Goal: Task Accomplishment & Management: Manage account settings

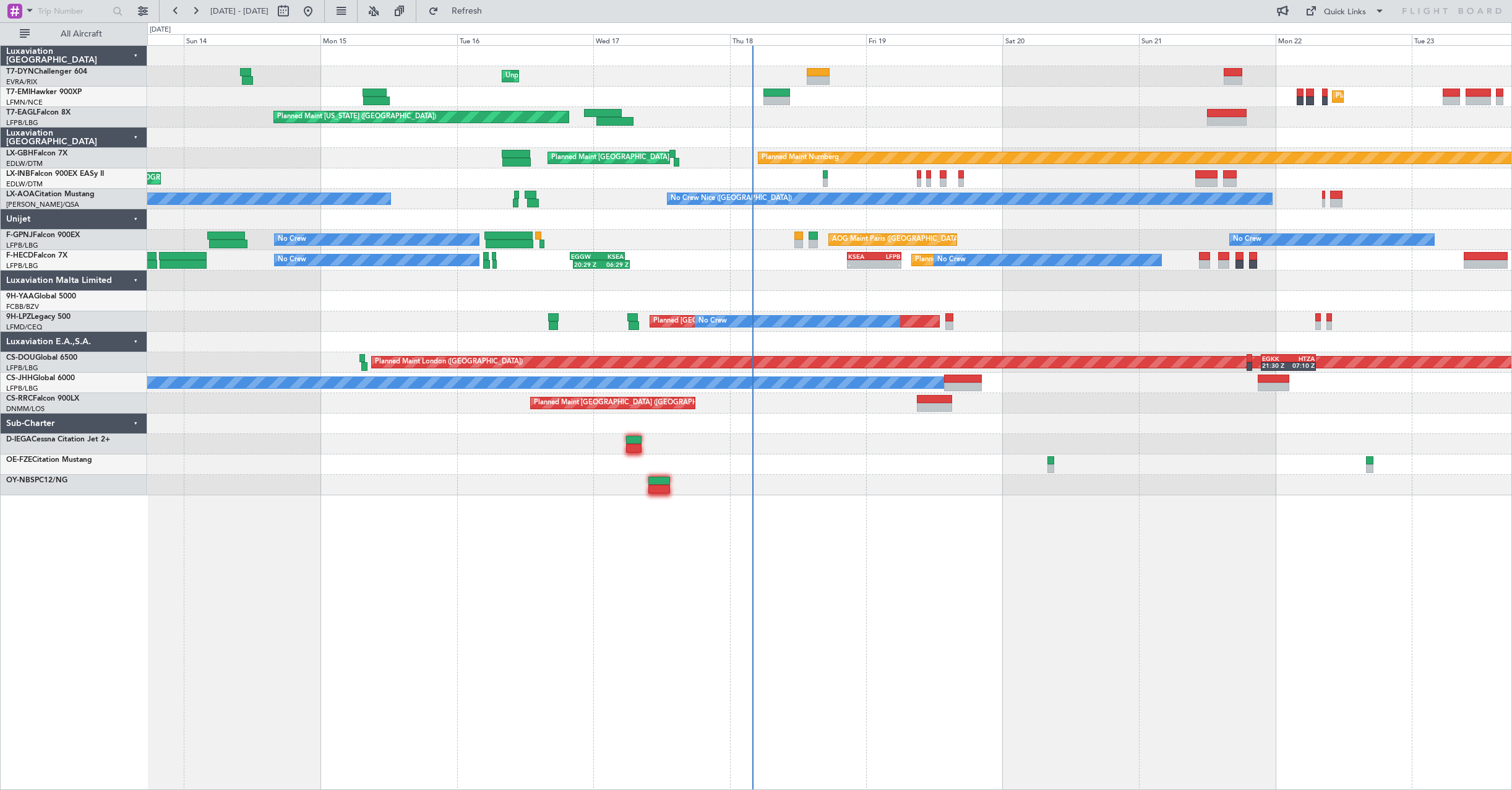
click at [937, 92] on div "Planned Maint [GEOGRAPHIC_DATA]" at bounding box center [829, 96] width 1364 height 20
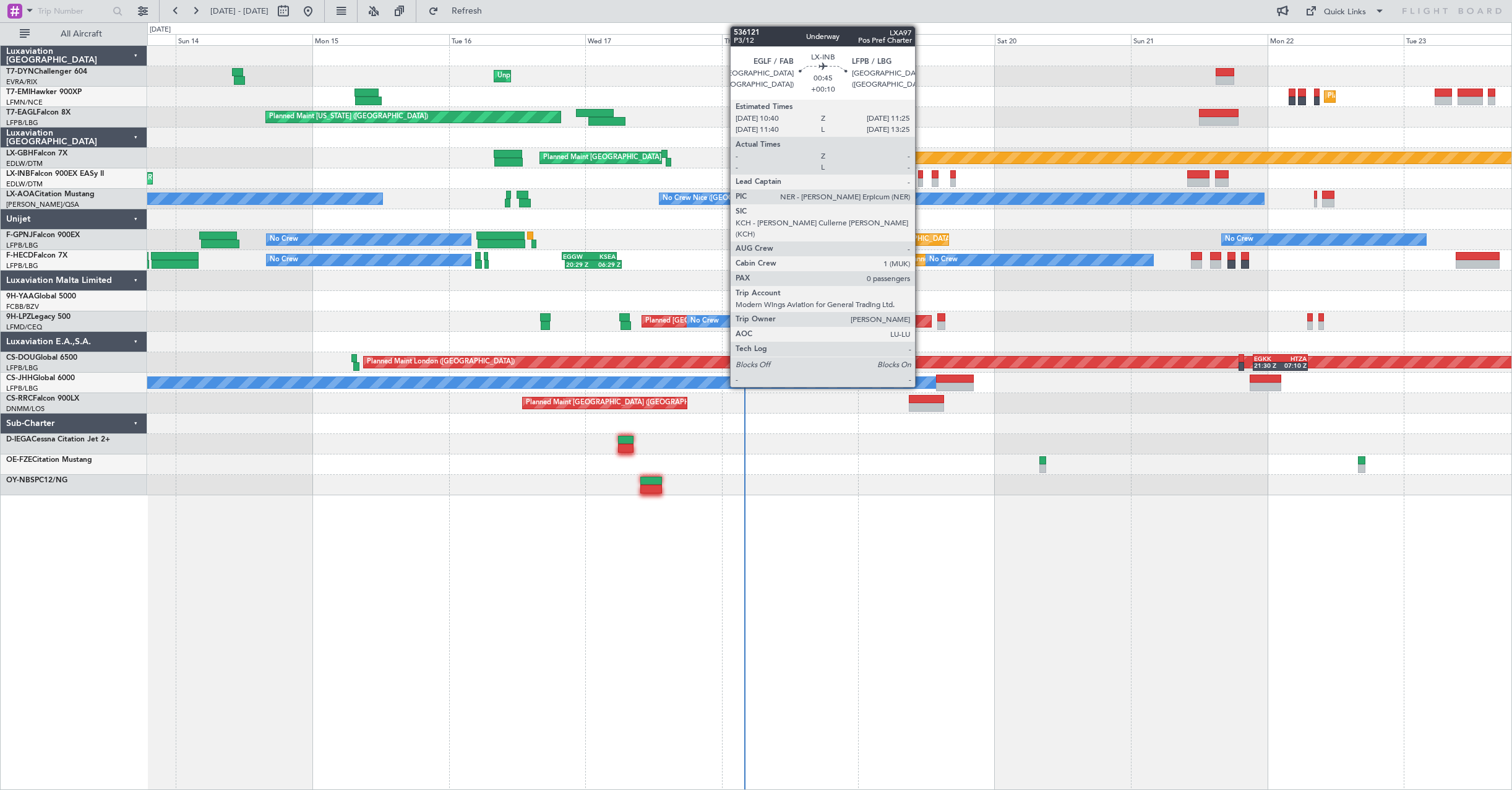
click at [921, 184] on div at bounding box center [921, 182] width 4 height 9
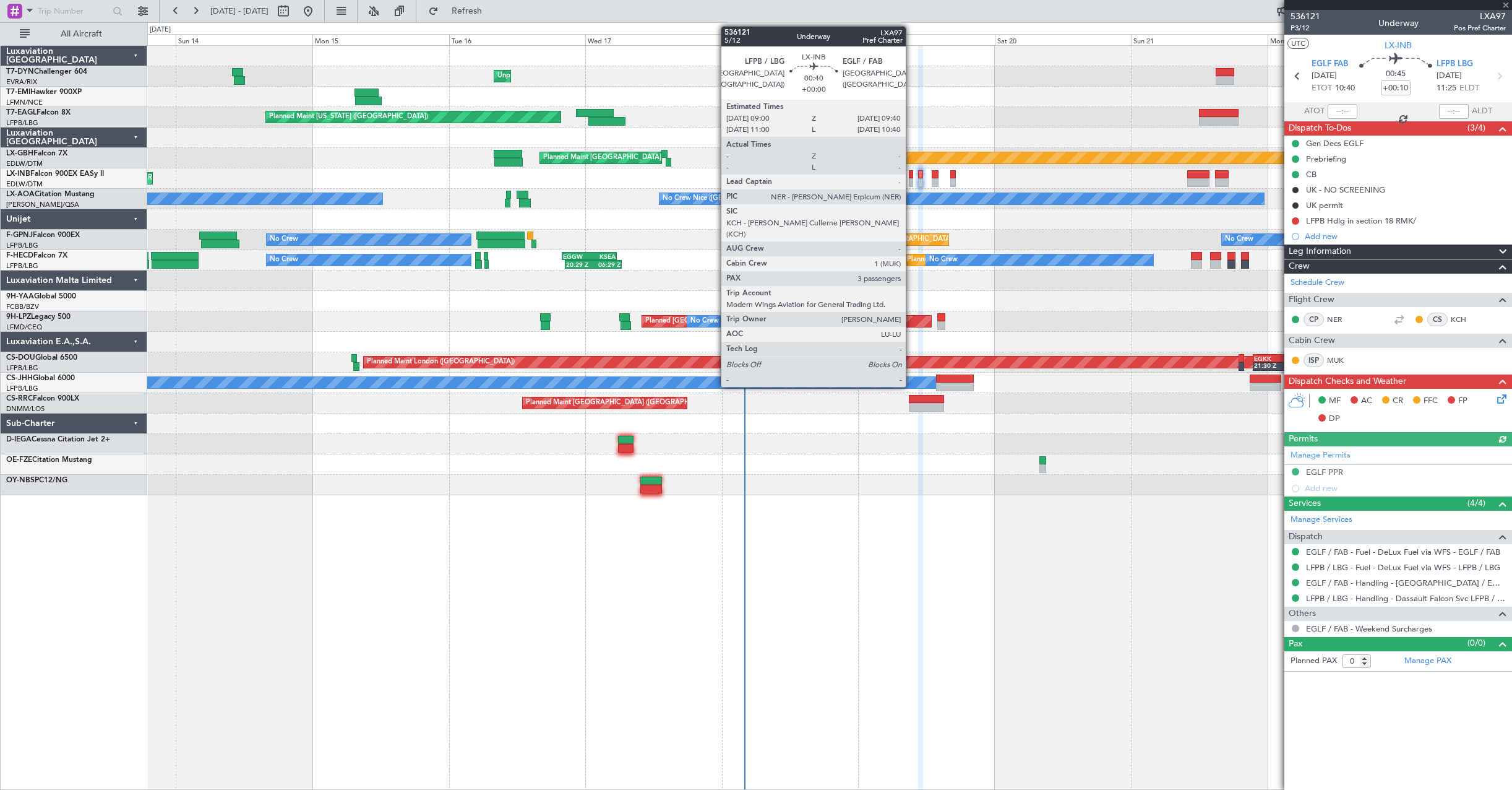
click at [912, 178] on div at bounding box center [911, 182] width 4 height 9
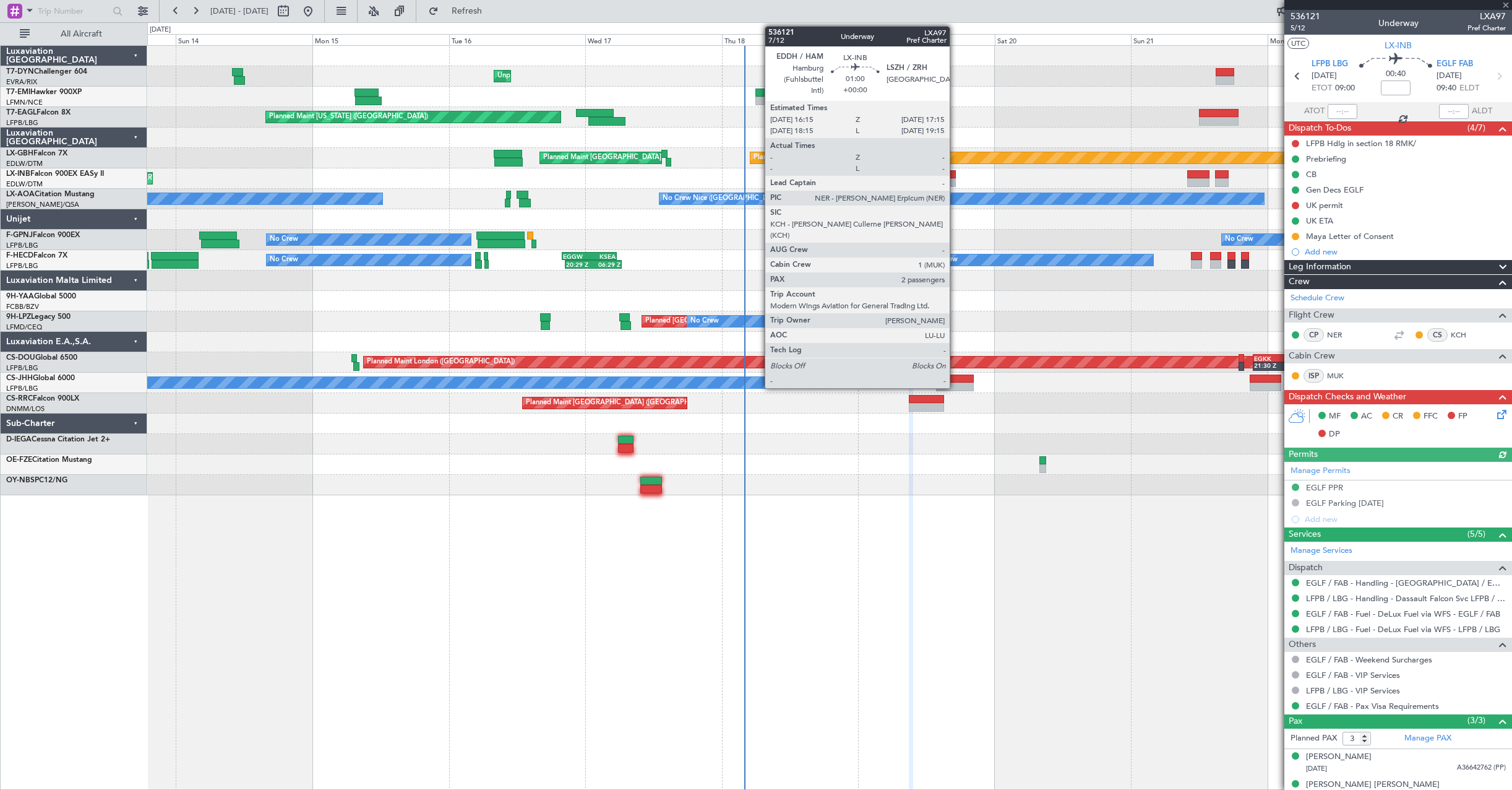
click at [955, 174] on div at bounding box center [953, 174] width 6 height 9
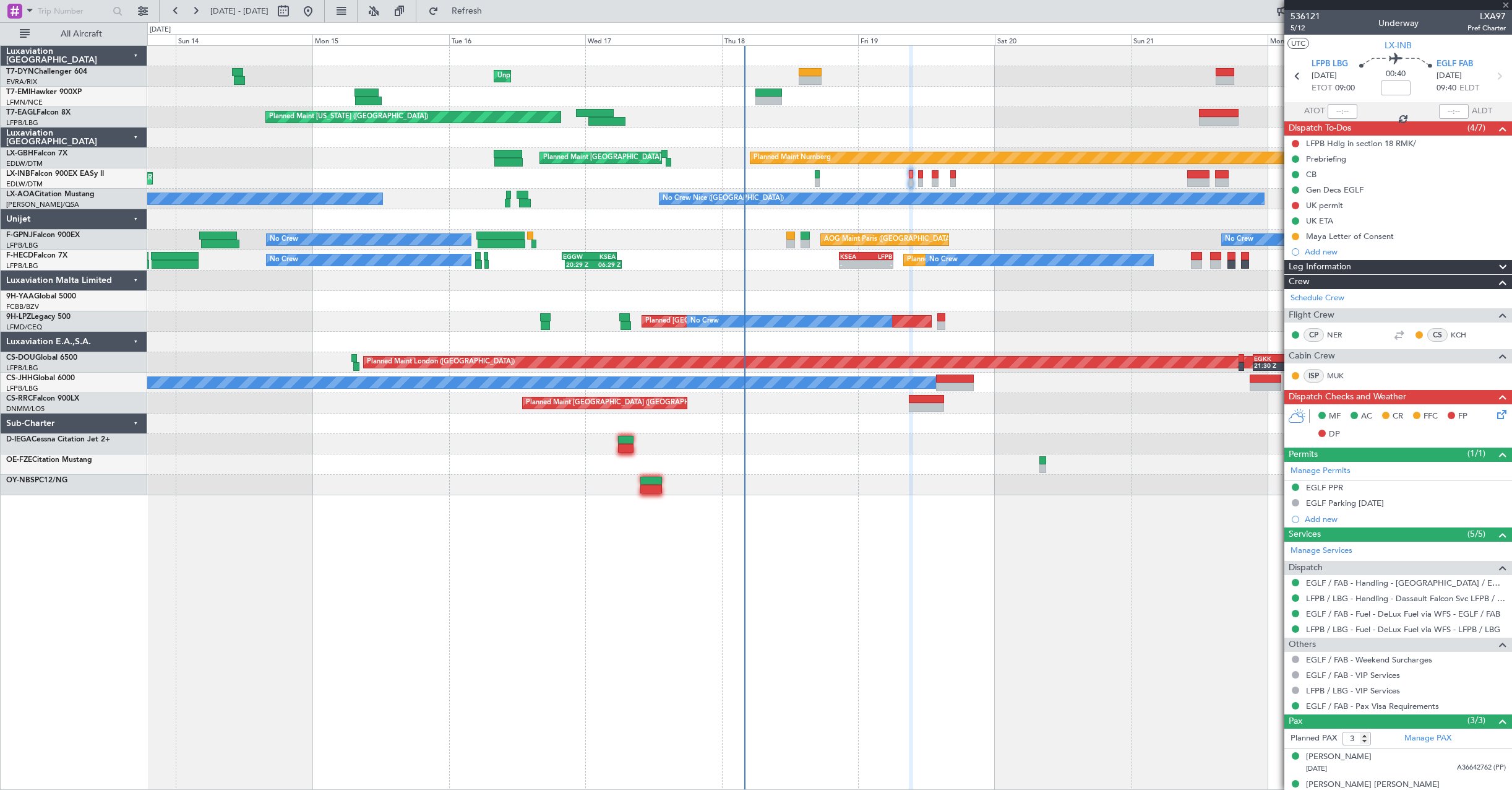
type input "2"
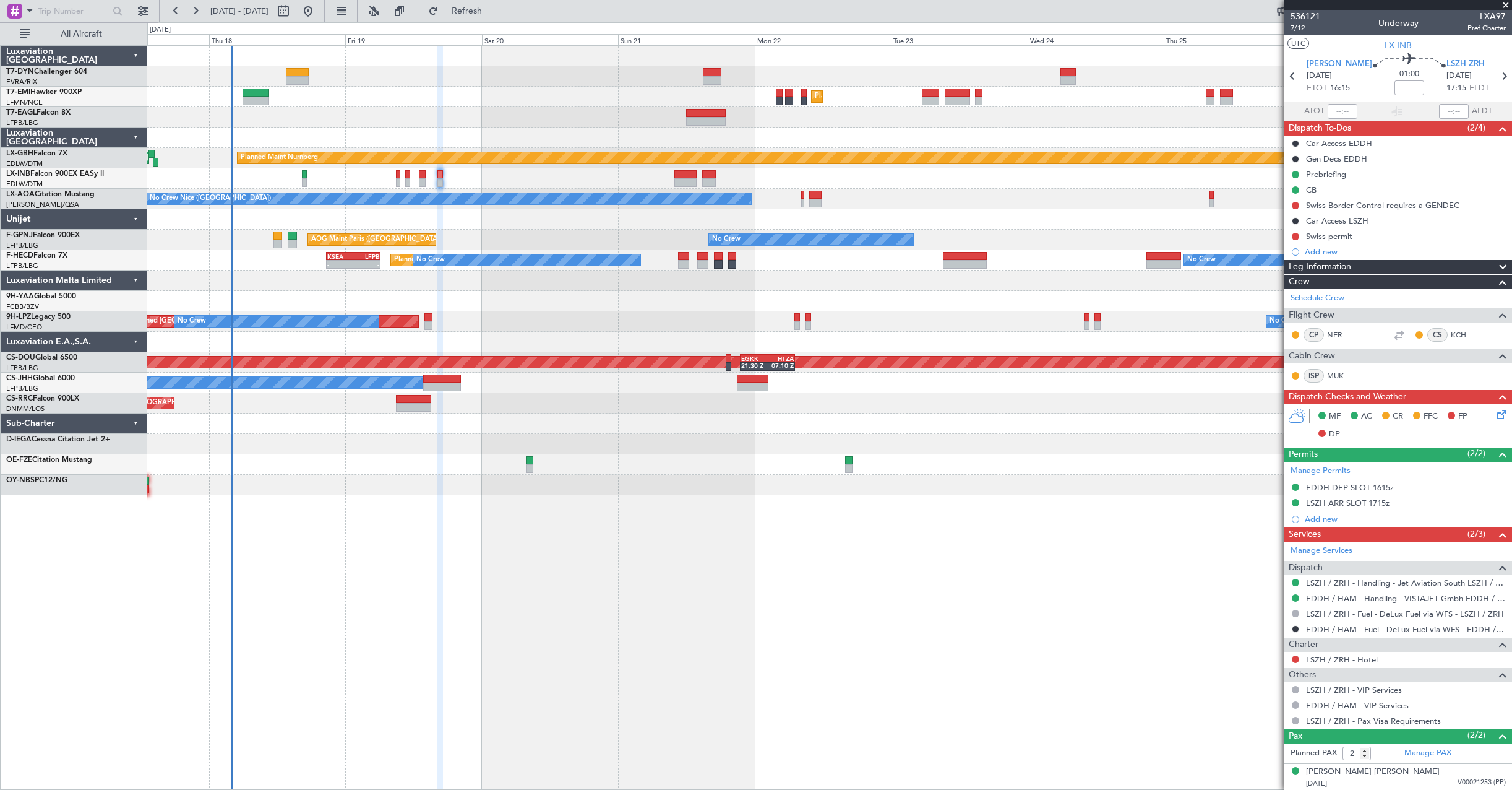
click at [675, 332] on div "Unplanned Maint [GEOGRAPHIC_DATA] (Riga Intl) Planned Maint [GEOGRAPHIC_DATA] G…" at bounding box center [829, 270] width 1364 height 449
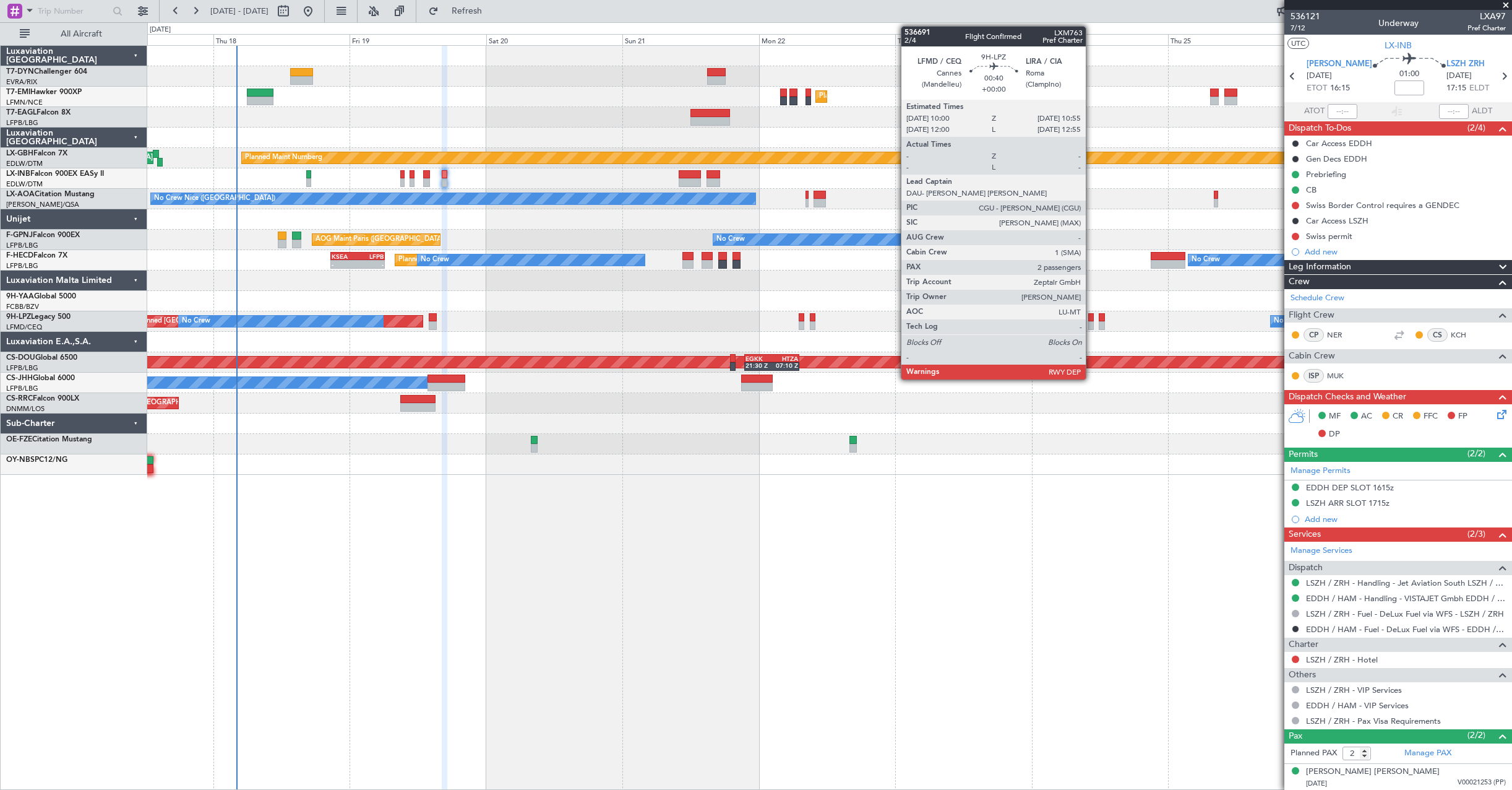
click at [1092, 320] on div at bounding box center [1091, 317] width 6 height 9
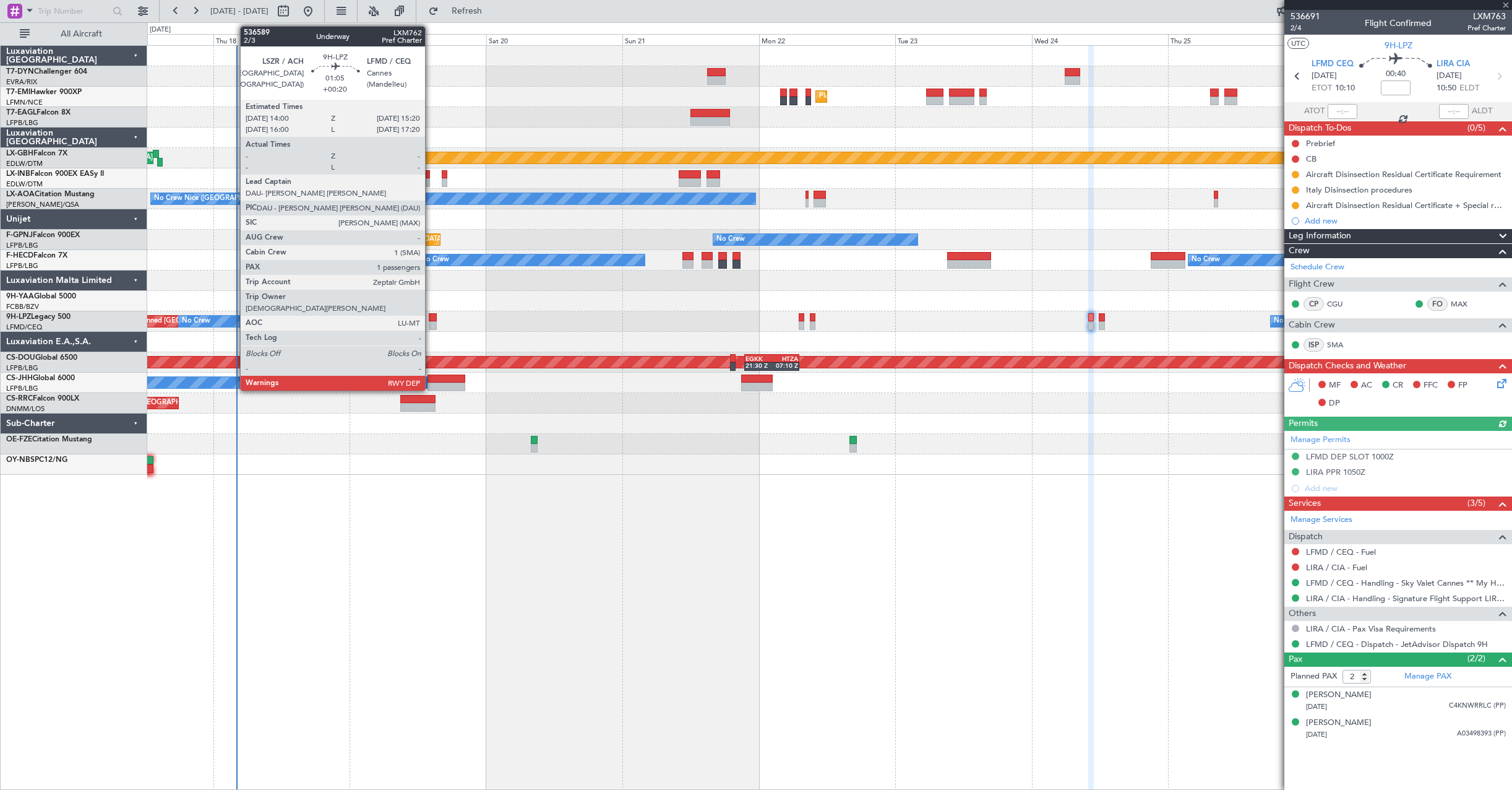
click at [431, 315] on div at bounding box center [433, 317] width 8 height 9
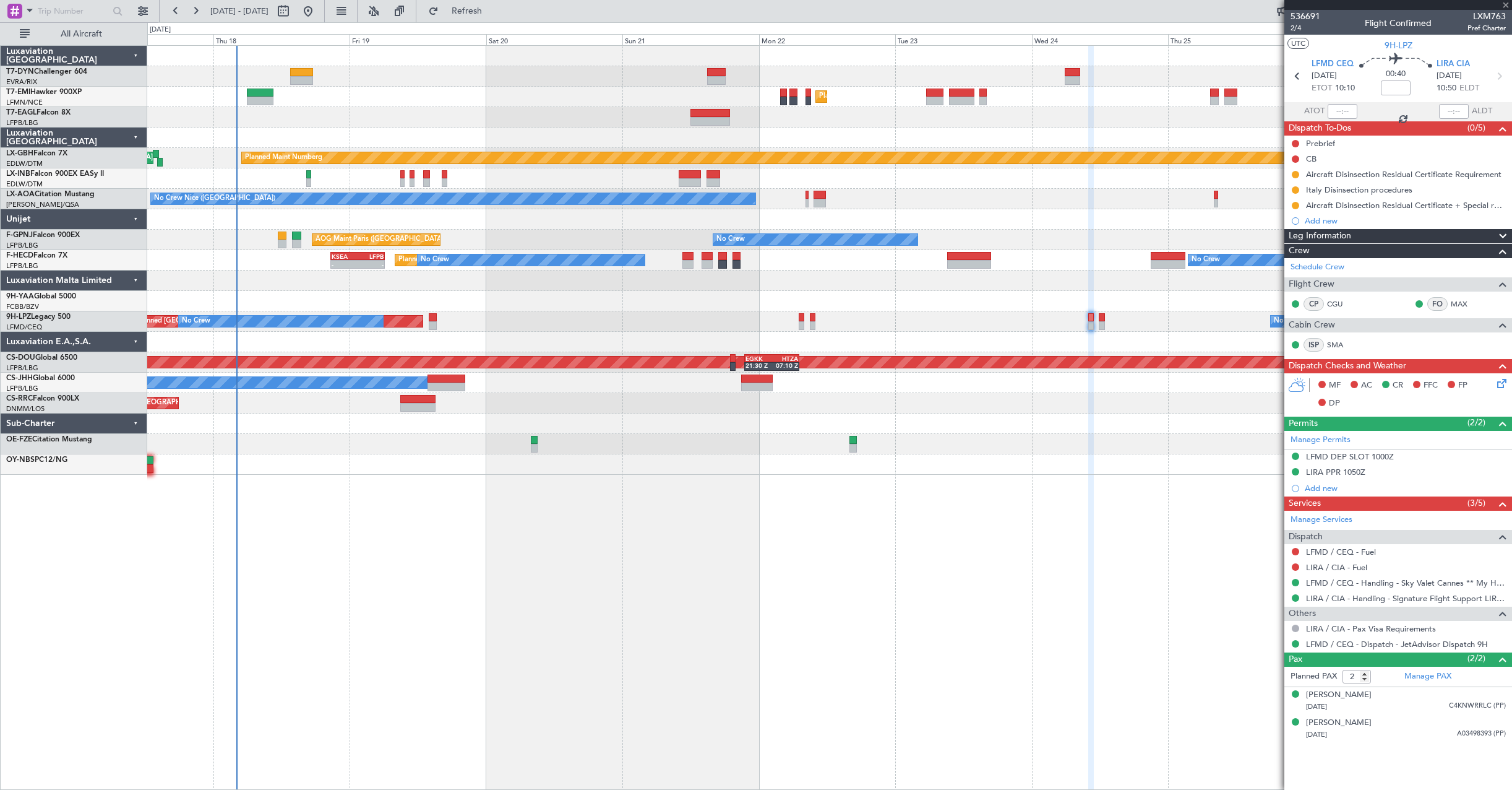
type input "+00:20"
type input "1"
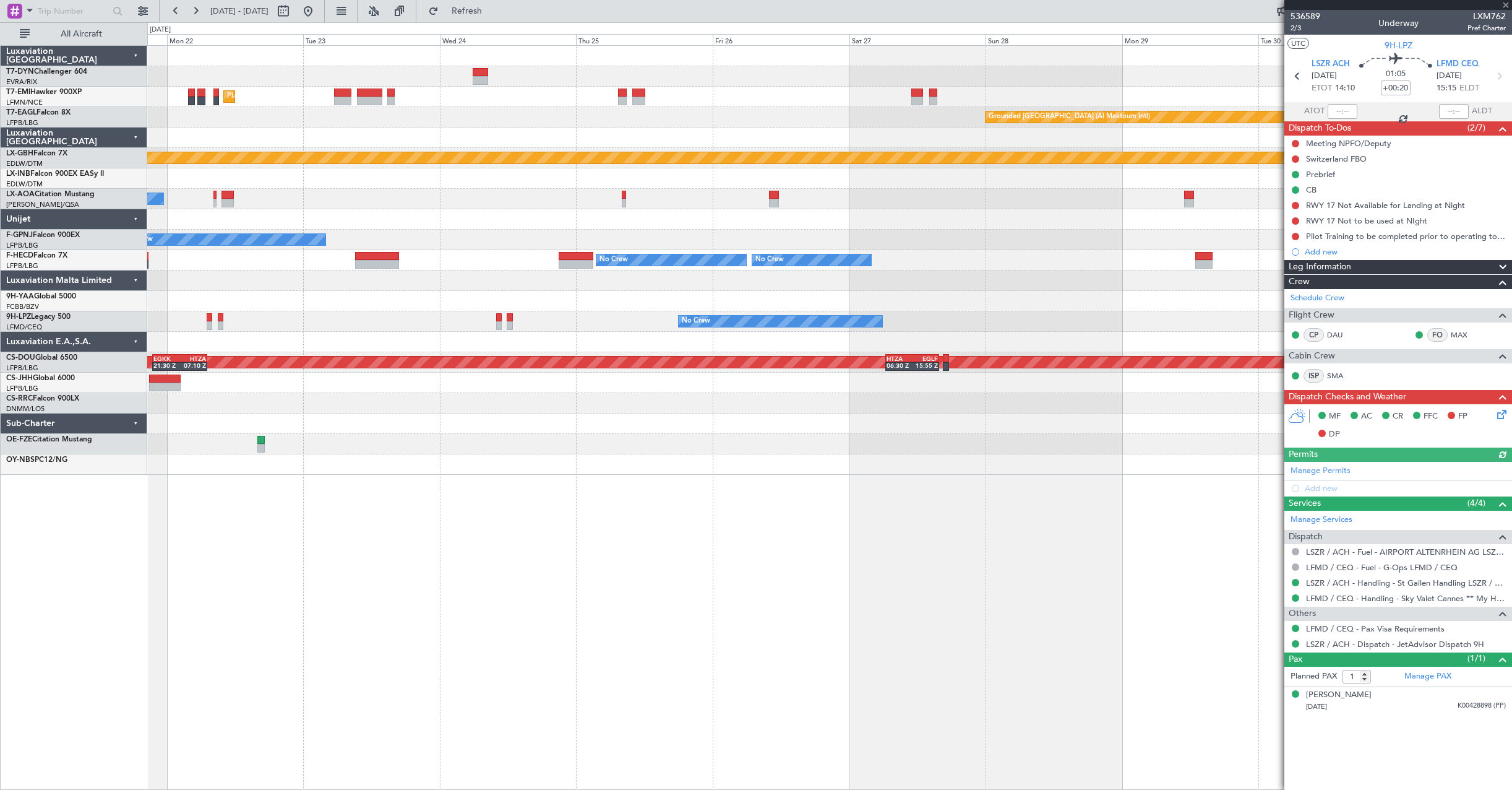
click at [486, 261] on div "Planned Maint [GEOGRAPHIC_DATA] Grounded [GEOGRAPHIC_DATA] (Al Maktoum Intl) Pl…" at bounding box center [829, 259] width 1364 height 429
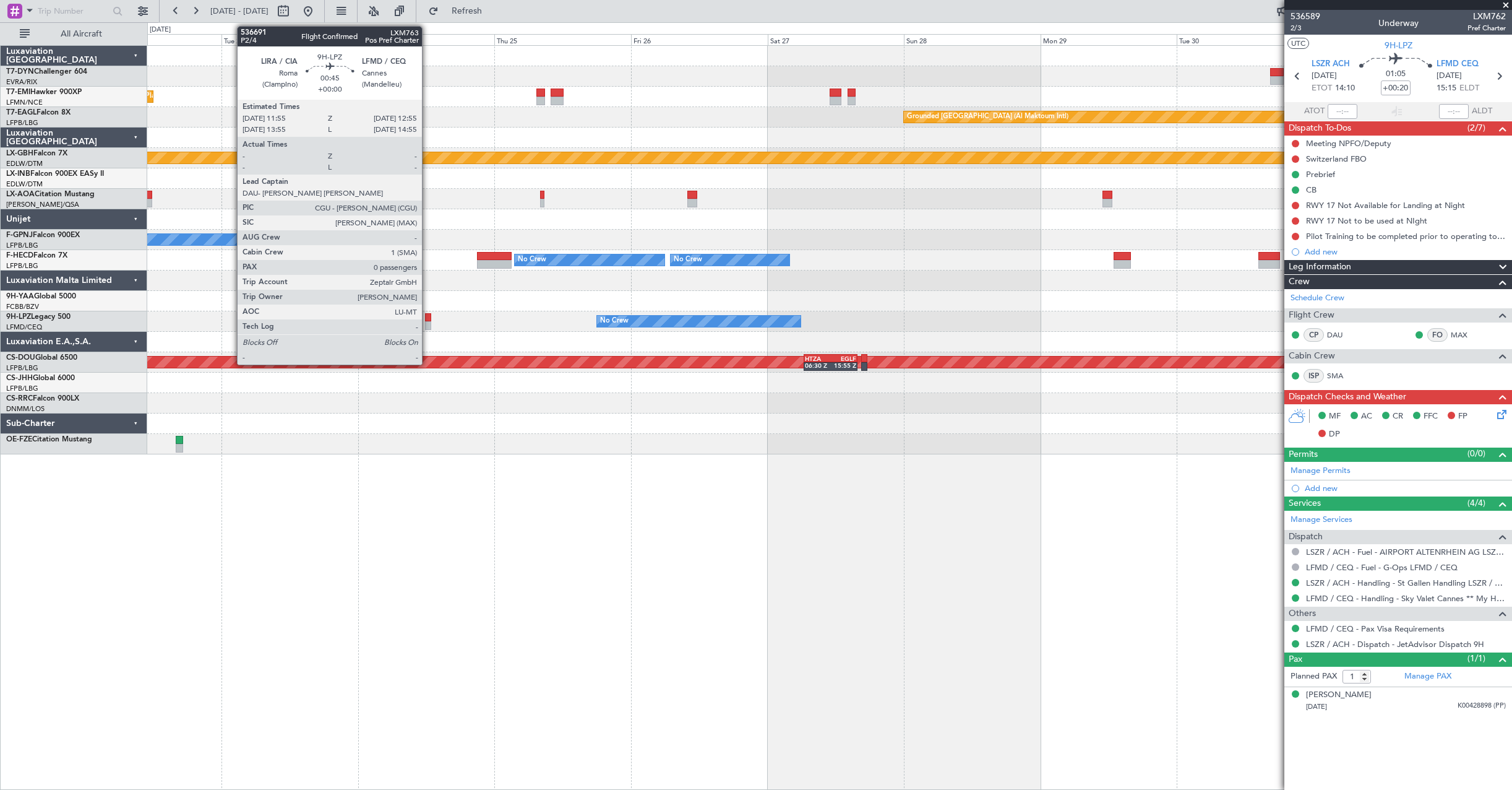
click at [428, 322] on div at bounding box center [428, 325] width 6 height 9
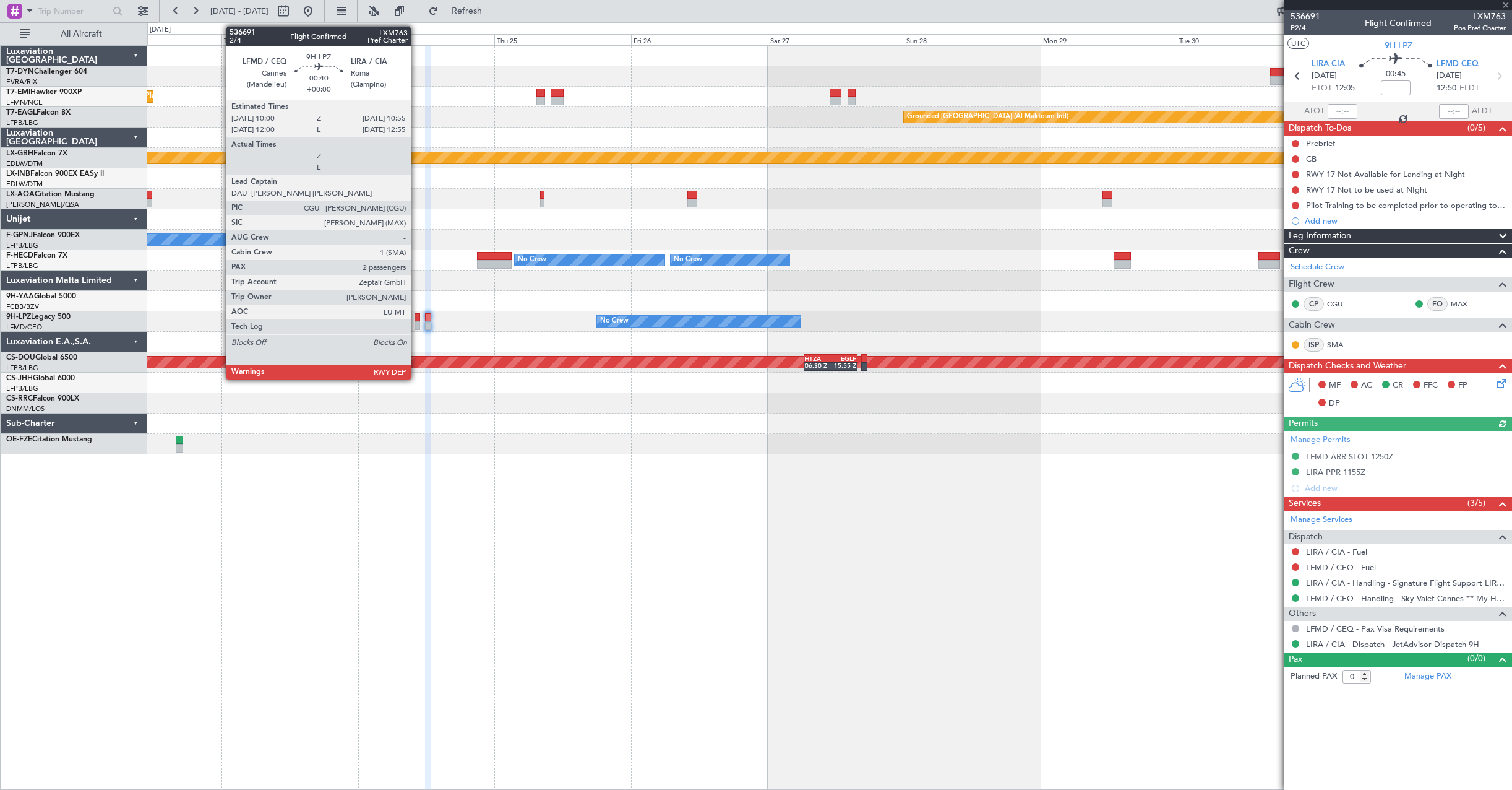
click at [416, 324] on div at bounding box center [417, 325] width 6 height 9
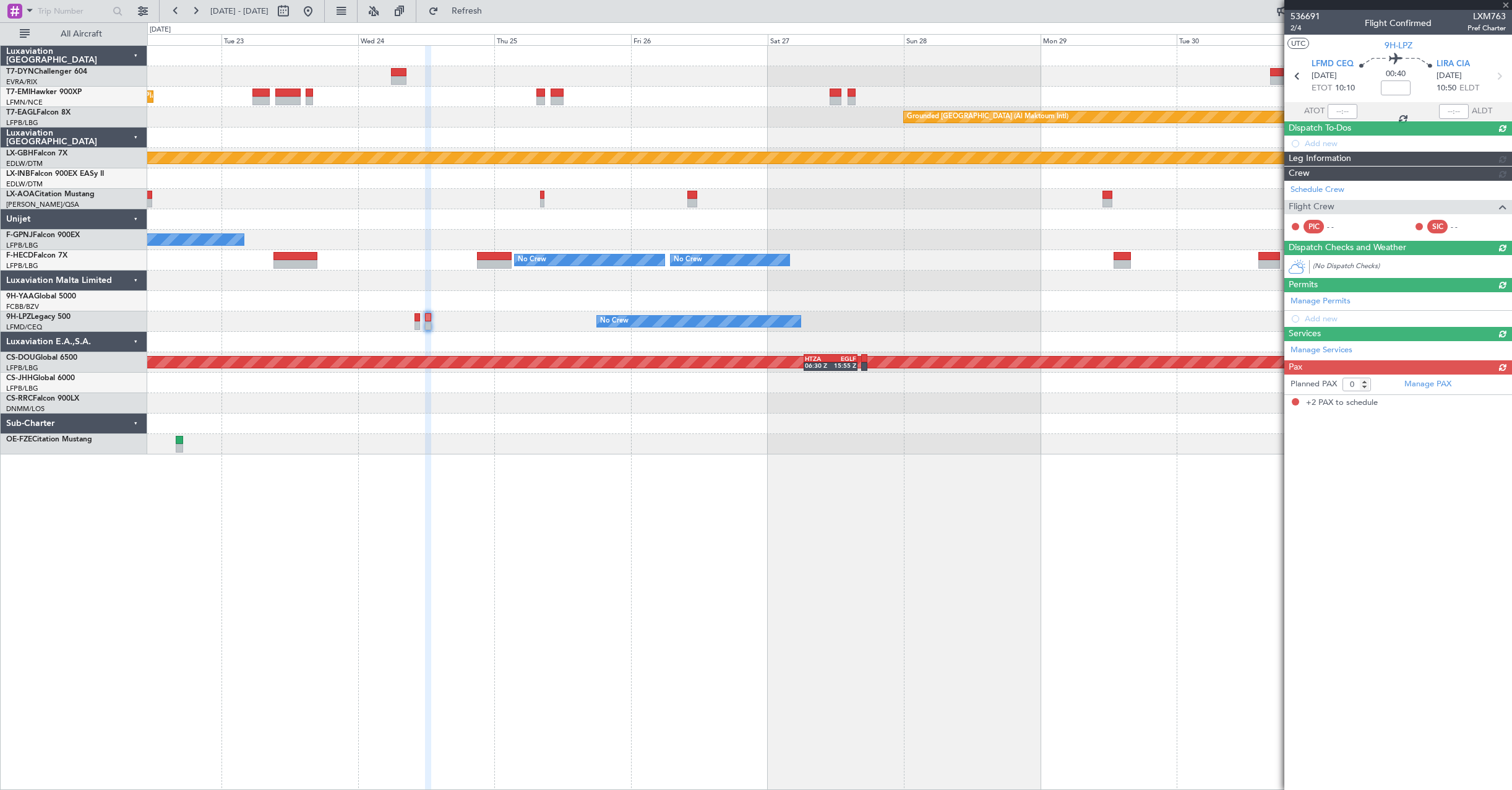
type input "2"
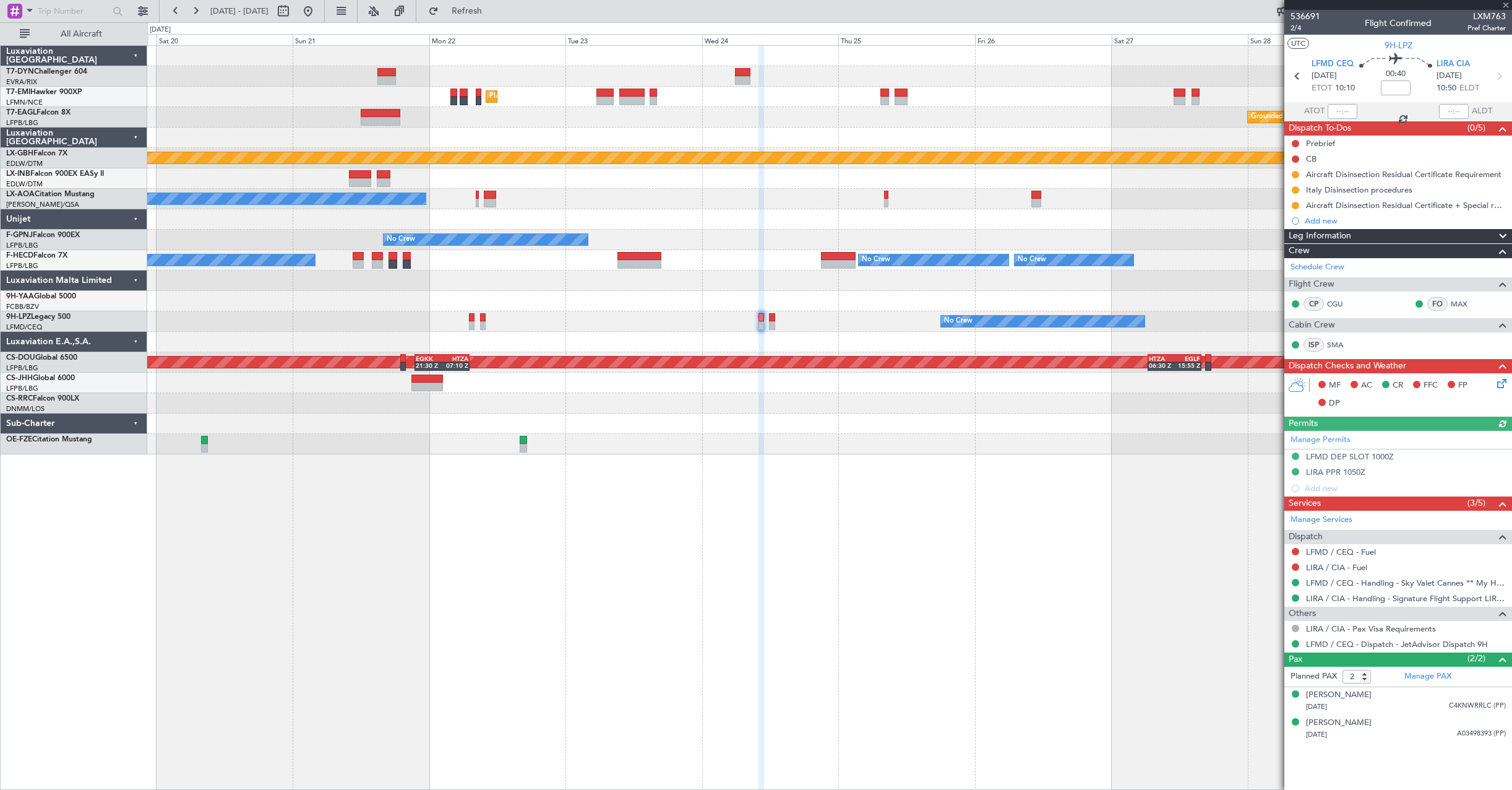
click at [664, 349] on div "Planned Maint [GEOGRAPHIC_DATA] Grounded [GEOGRAPHIC_DATA] (Al Maktoum Intl) Pl…" at bounding box center [829, 250] width 1364 height 409
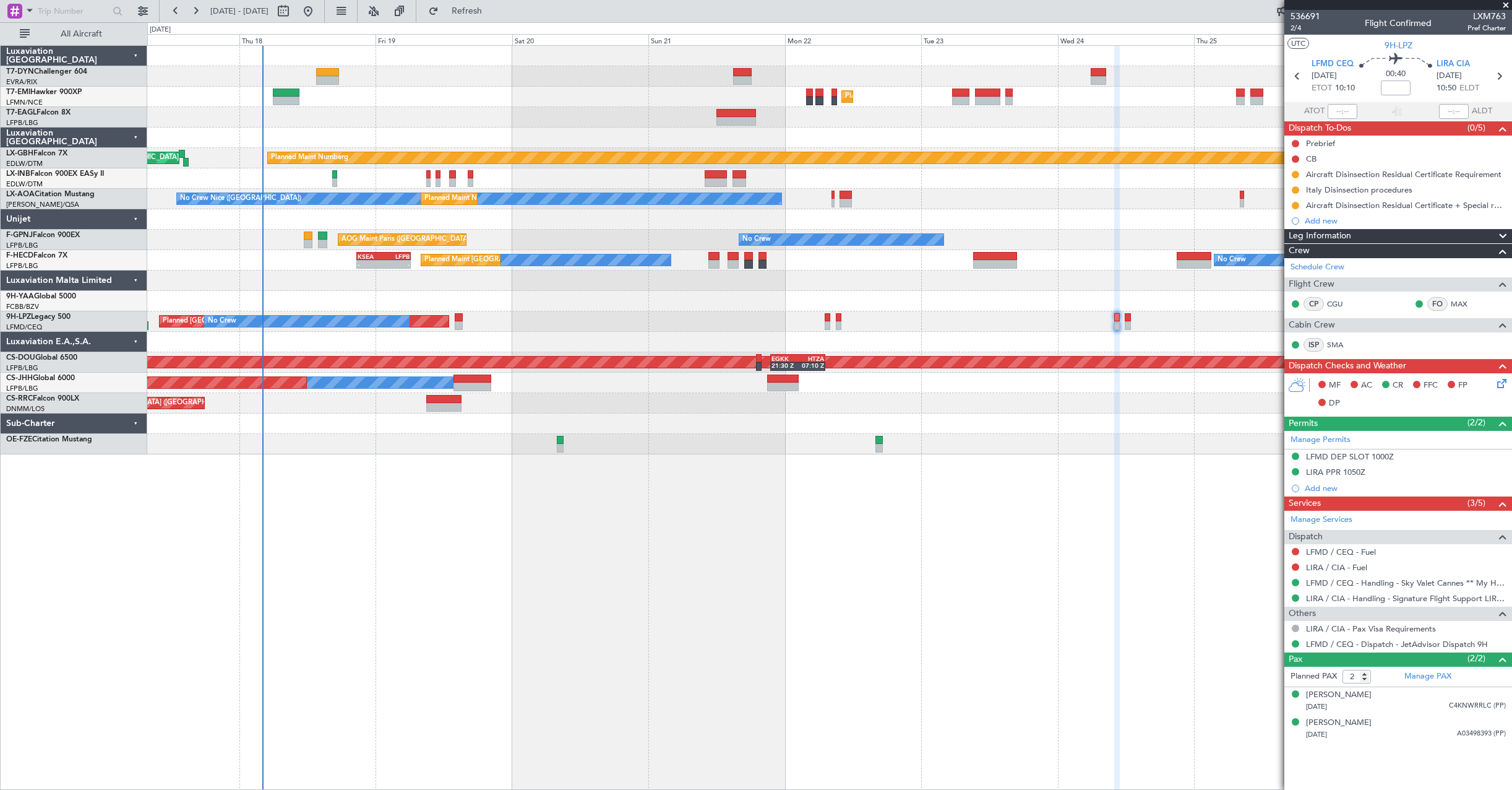
click at [729, 332] on div "Unplanned Maint [GEOGRAPHIC_DATA] (Riga Intl) Planned Maint [GEOGRAPHIC_DATA] G…" at bounding box center [829, 250] width 1364 height 409
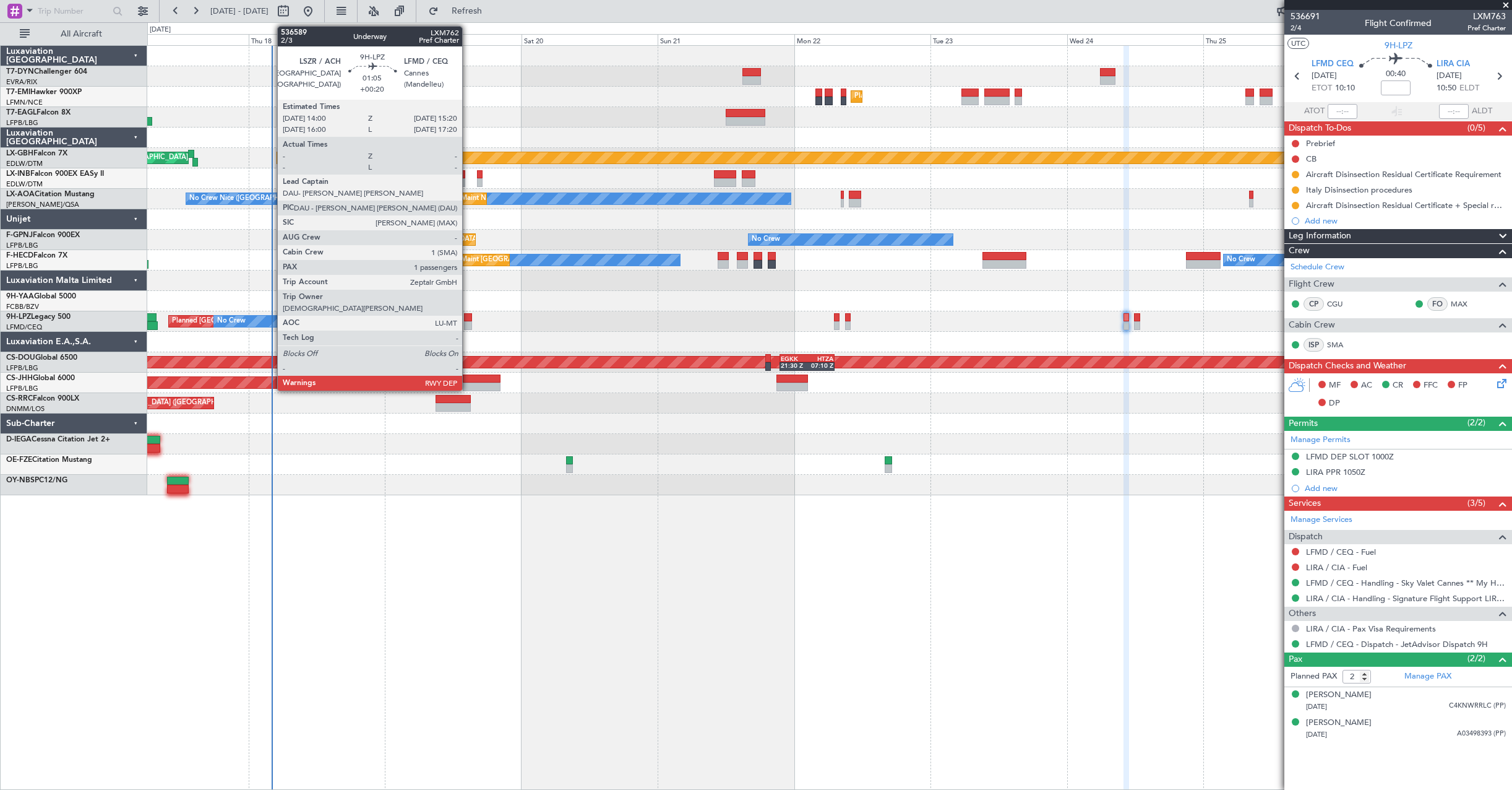
click at [468, 321] on div at bounding box center [468, 325] width 8 height 9
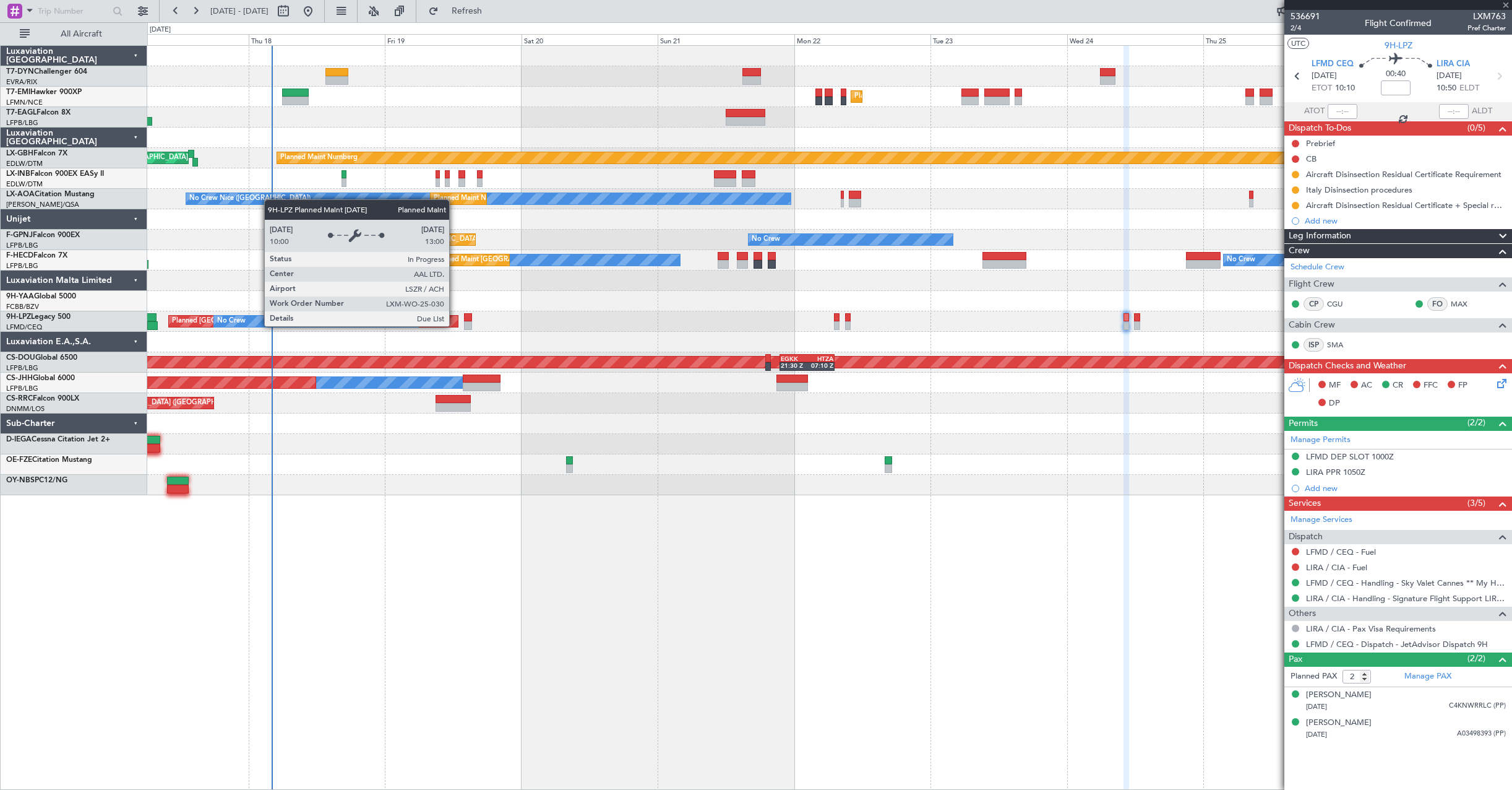
type input "+00:20"
type input "1"
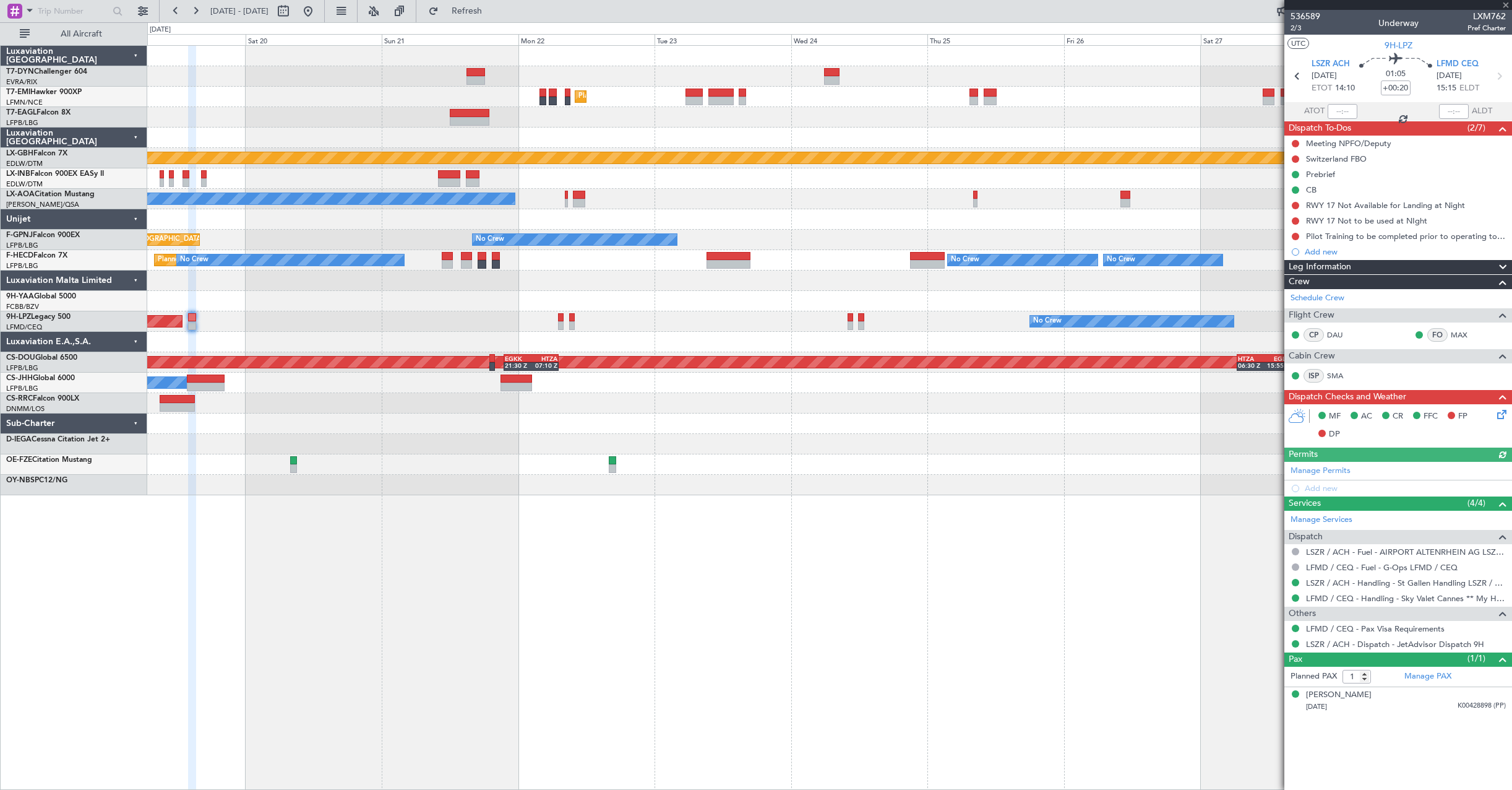
click at [301, 312] on div "Planned Maint [GEOGRAPHIC_DATA] Grounded [GEOGRAPHIC_DATA] (Al Maktoum Intl) Pl…" at bounding box center [829, 270] width 1364 height 449
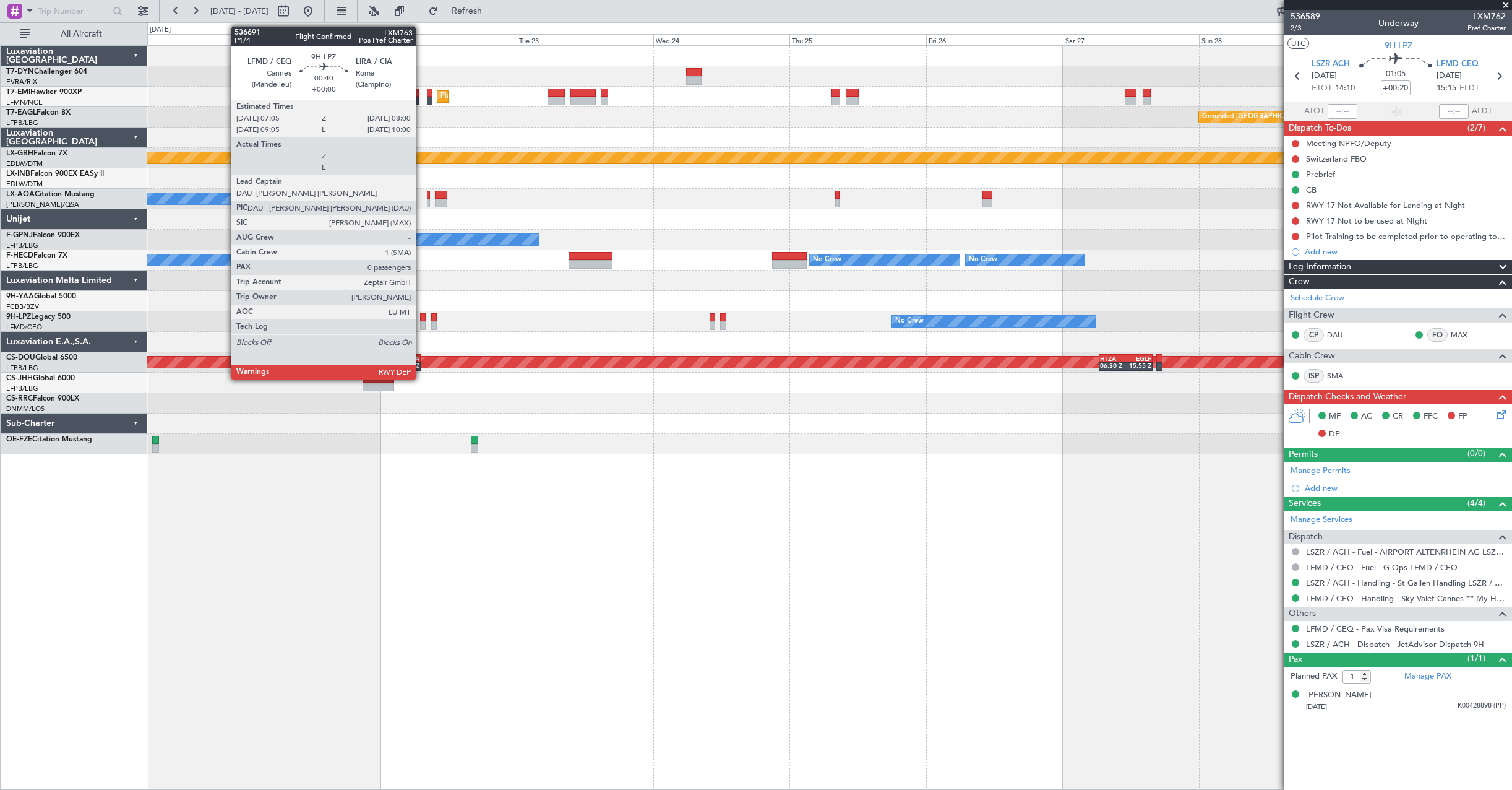
click at [421, 318] on div at bounding box center [423, 317] width 6 height 9
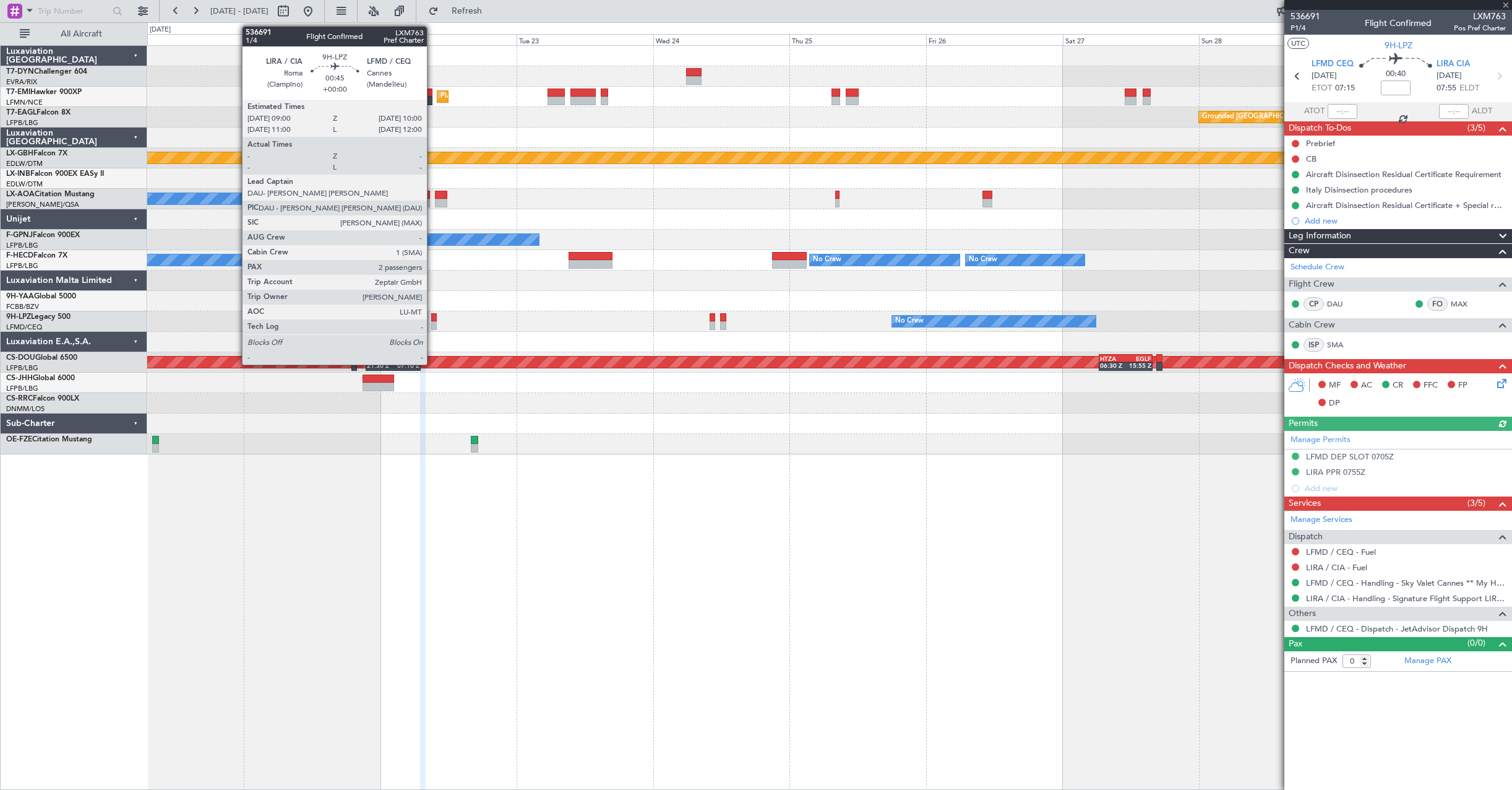
click at [433, 319] on div at bounding box center [435, 317] width 6 height 9
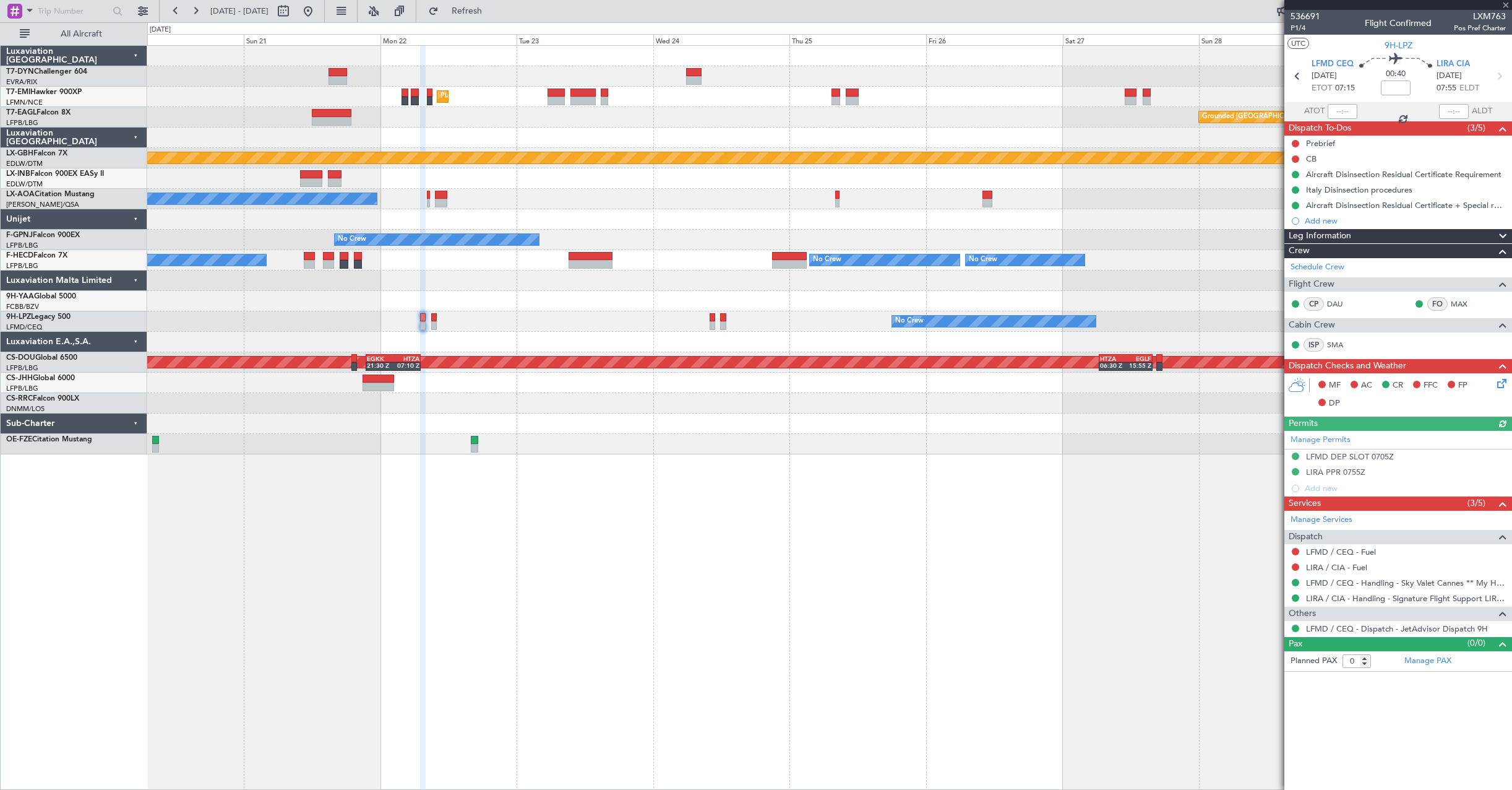
type input "2"
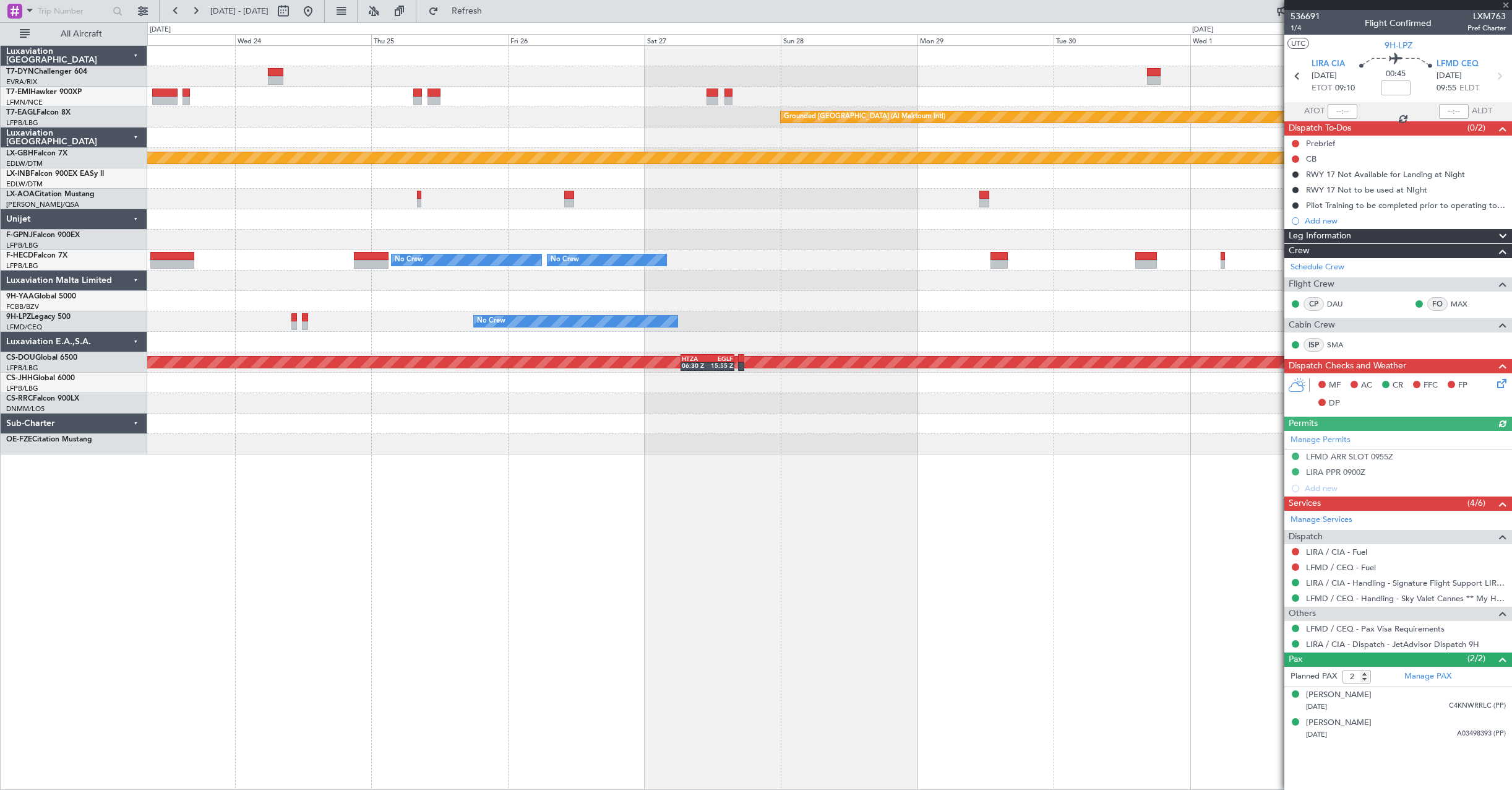
click at [182, 281] on div "Planned Maint [GEOGRAPHIC_DATA] Grounded [GEOGRAPHIC_DATA] (Al Maktoum Intl) Pl…" at bounding box center [829, 250] width 1364 height 409
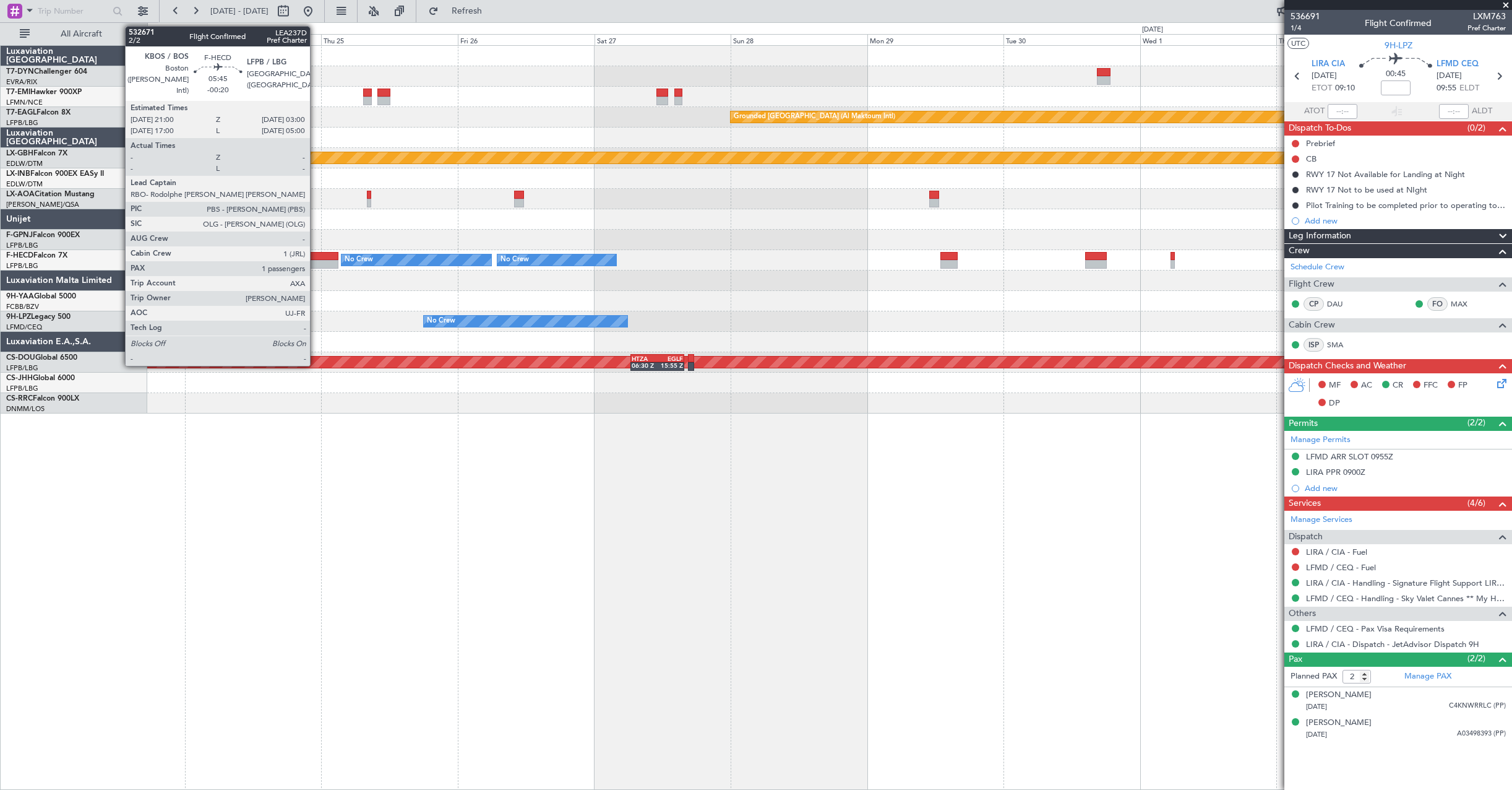
click at [316, 256] on div at bounding box center [321, 256] width 35 height 9
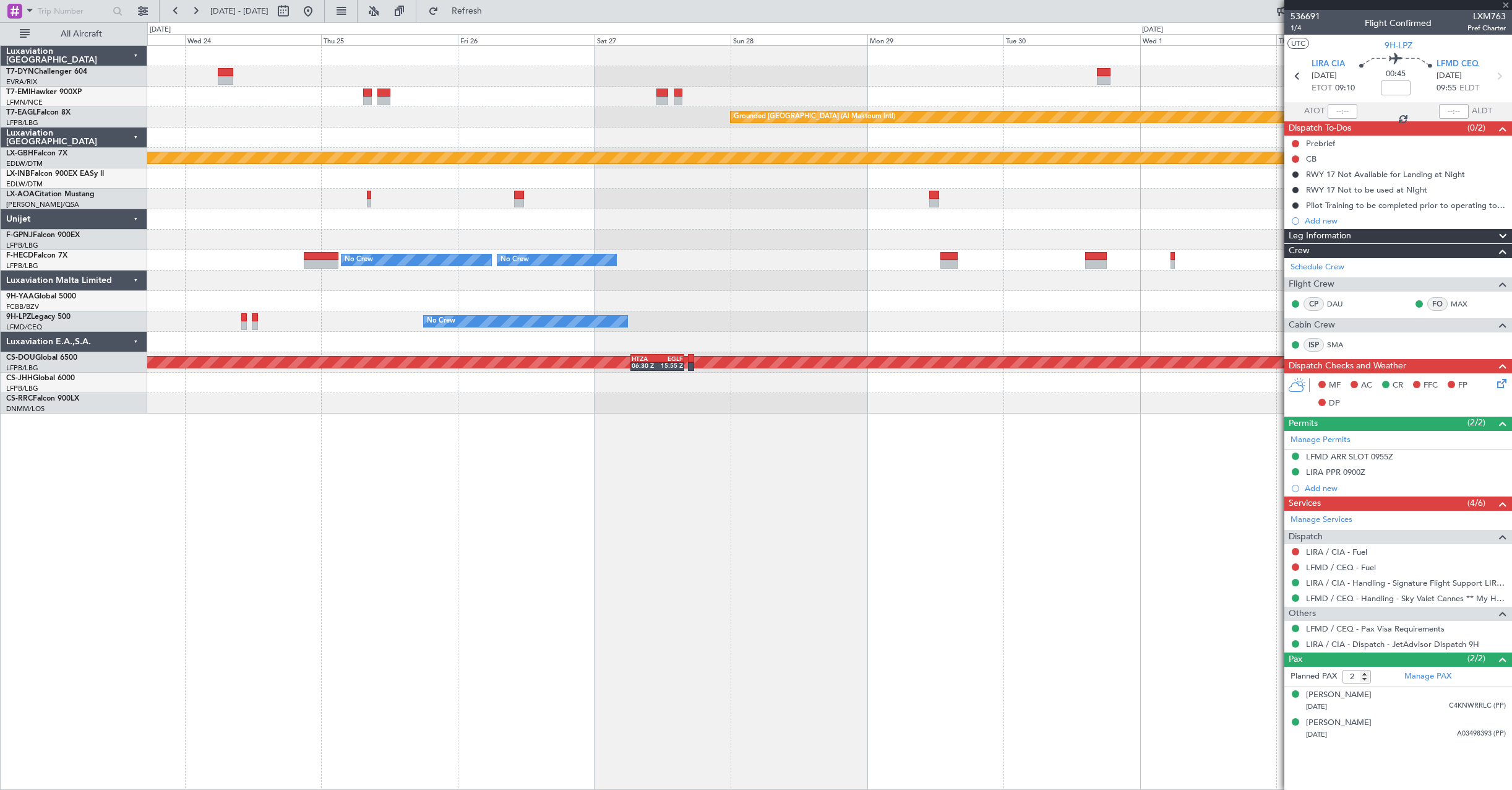
type input "-00:20"
type input "1"
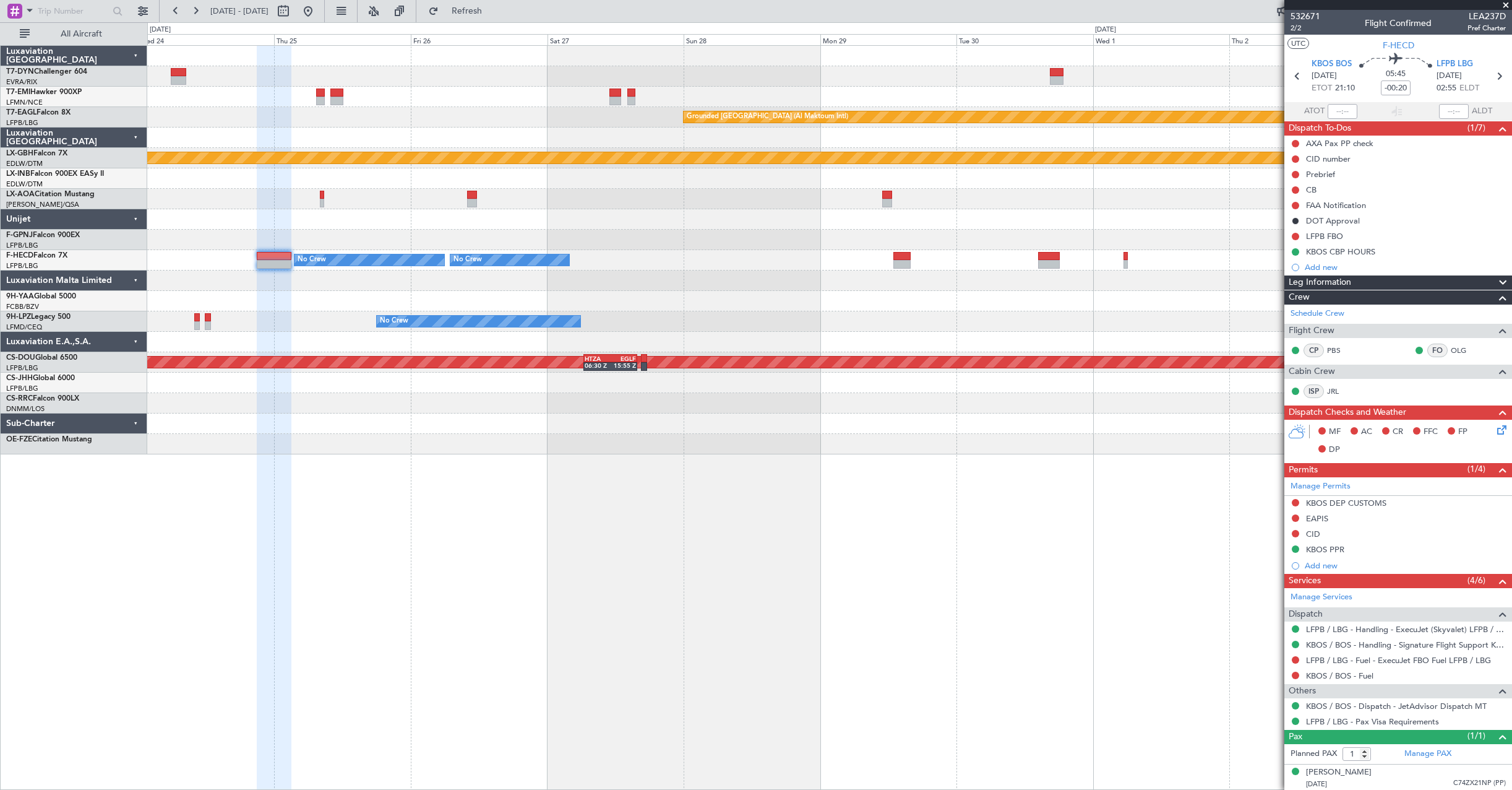
click at [884, 307] on div "Planned Maint [GEOGRAPHIC_DATA] Grounded [GEOGRAPHIC_DATA] (Al Maktoum Intl) Pl…" at bounding box center [829, 250] width 1364 height 409
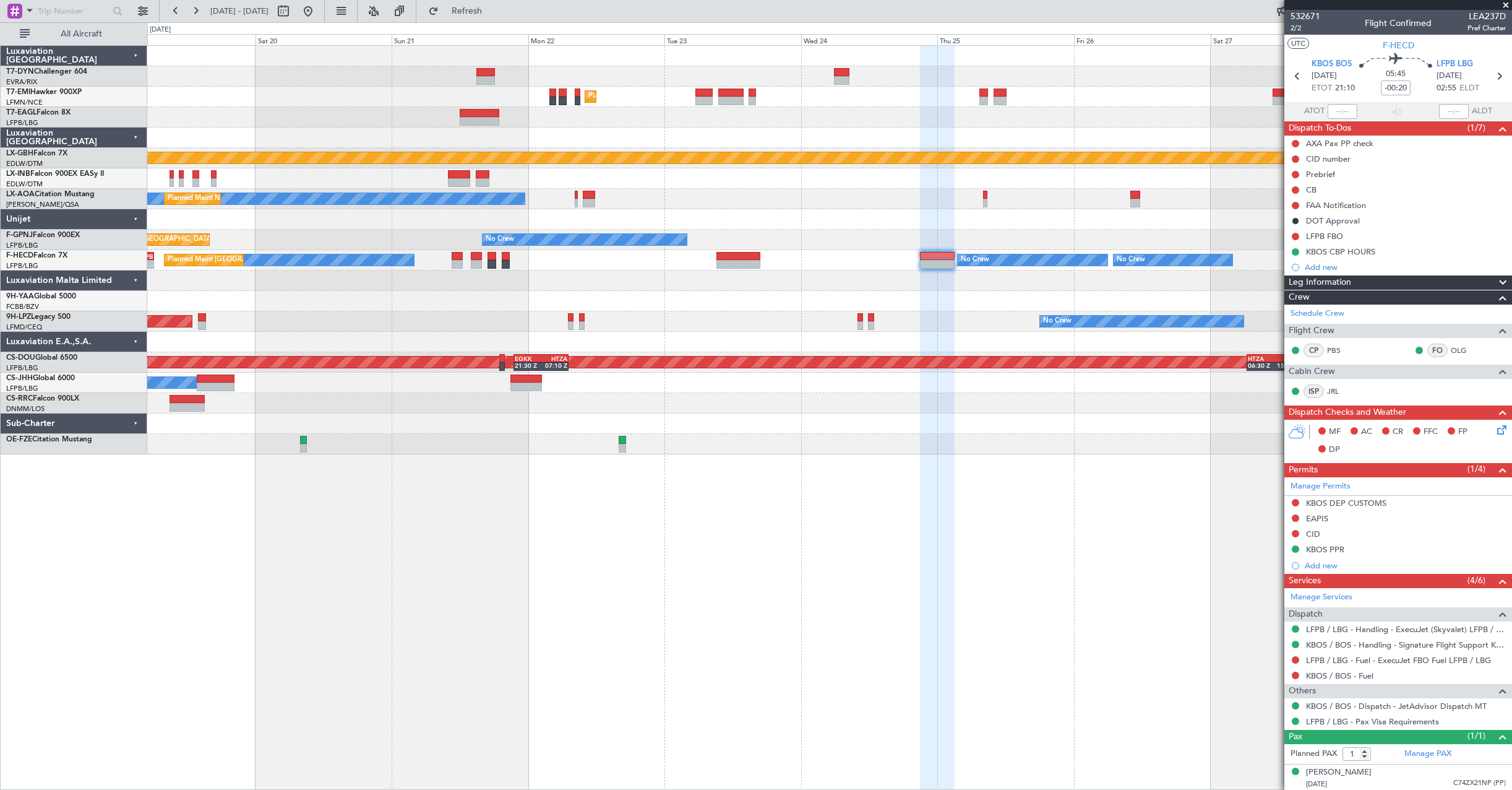
click at [977, 323] on div "Planned Maint [GEOGRAPHIC_DATA] Grounded [GEOGRAPHIC_DATA] (Al Maktoum Intl) Pl…" at bounding box center [829, 250] width 1364 height 409
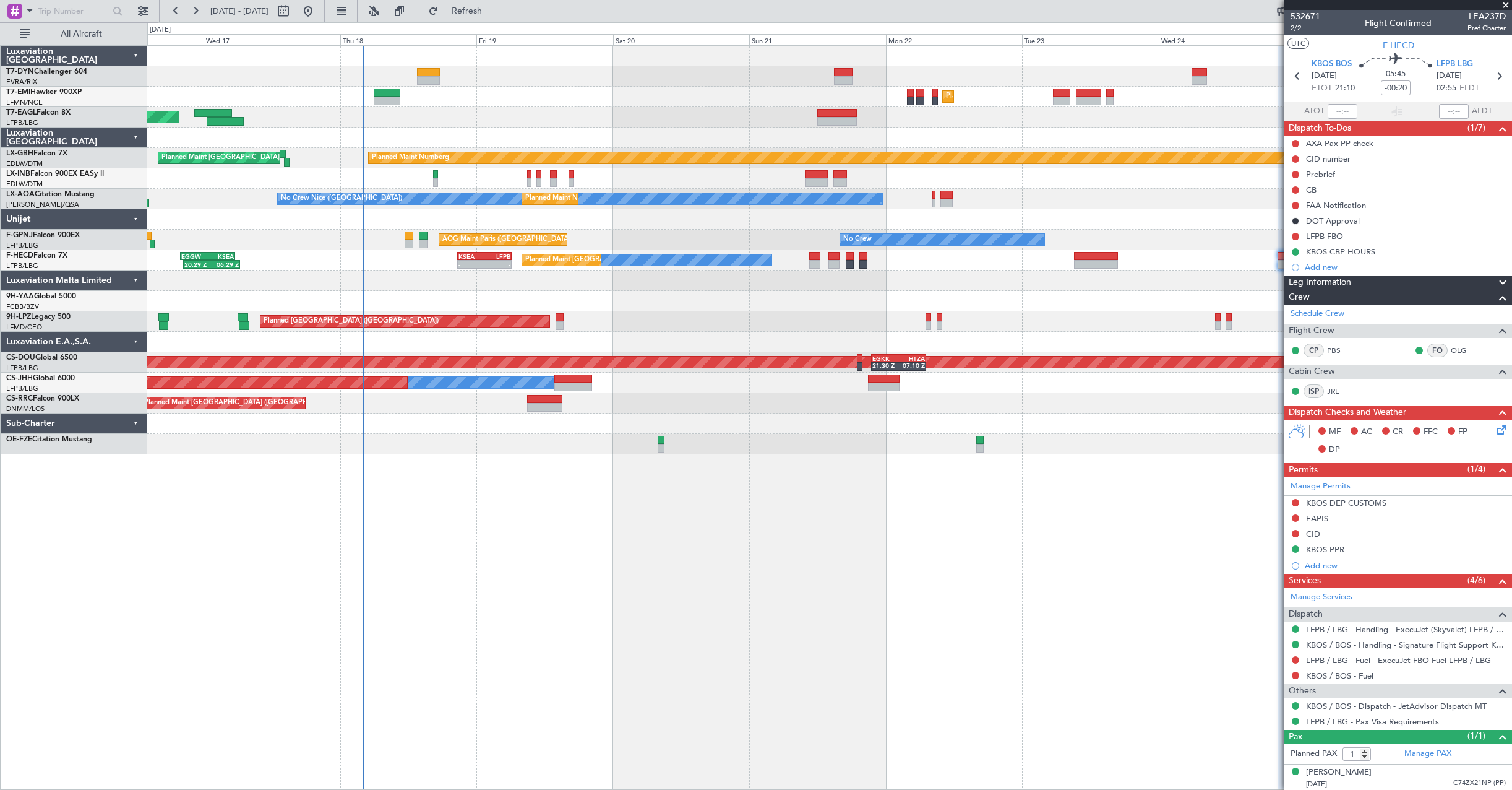
click at [843, 341] on div "Unplanned Maint [GEOGRAPHIC_DATA] (Riga Intl) Planned Maint [GEOGRAPHIC_DATA] P…" at bounding box center [829, 250] width 1364 height 409
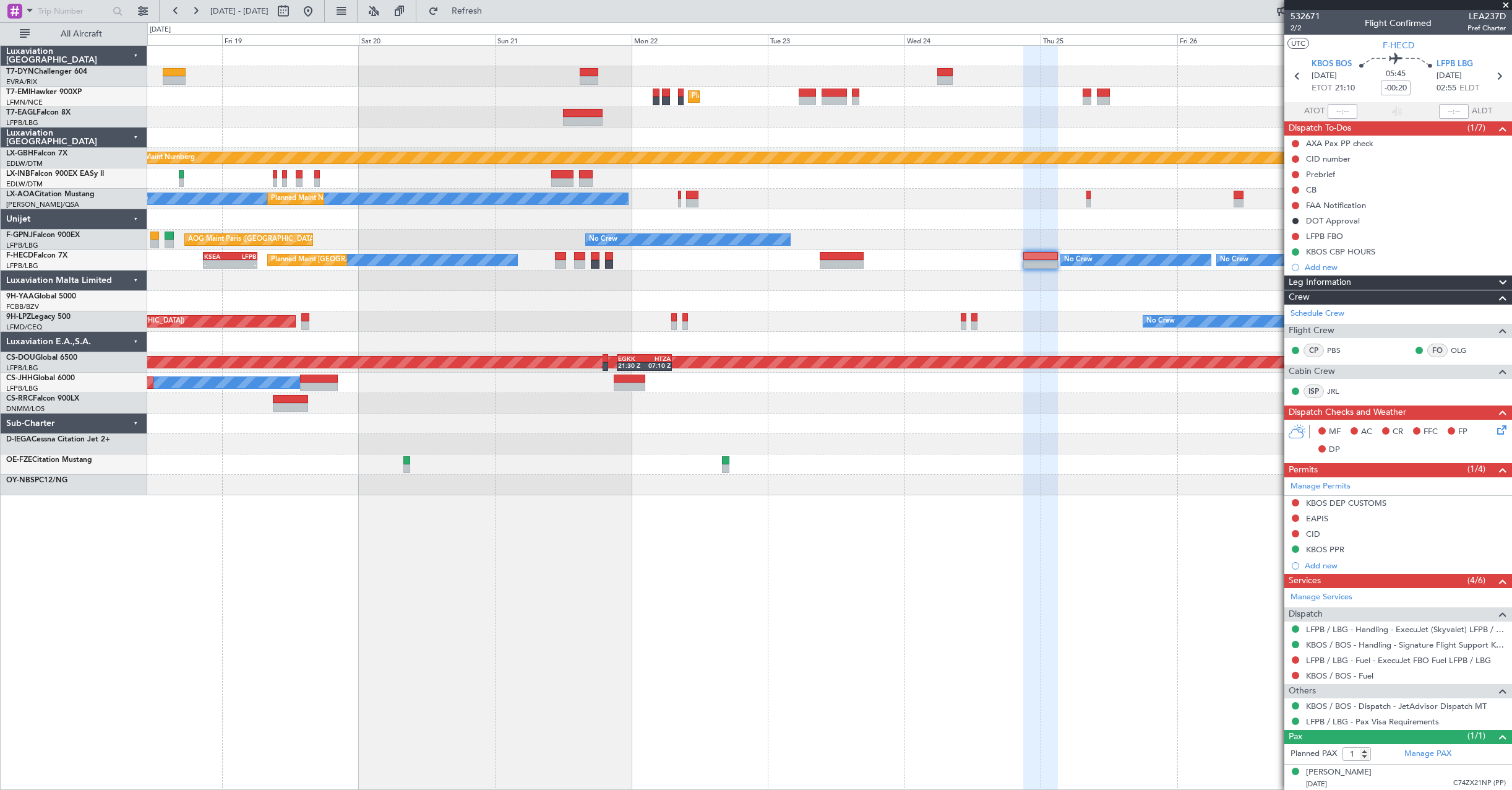
click at [661, 471] on div "Unplanned Maint [GEOGRAPHIC_DATA] (Riga Intl) Planned Maint [GEOGRAPHIC_DATA] G…" at bounding box center [829, 270] width 1364 height 449
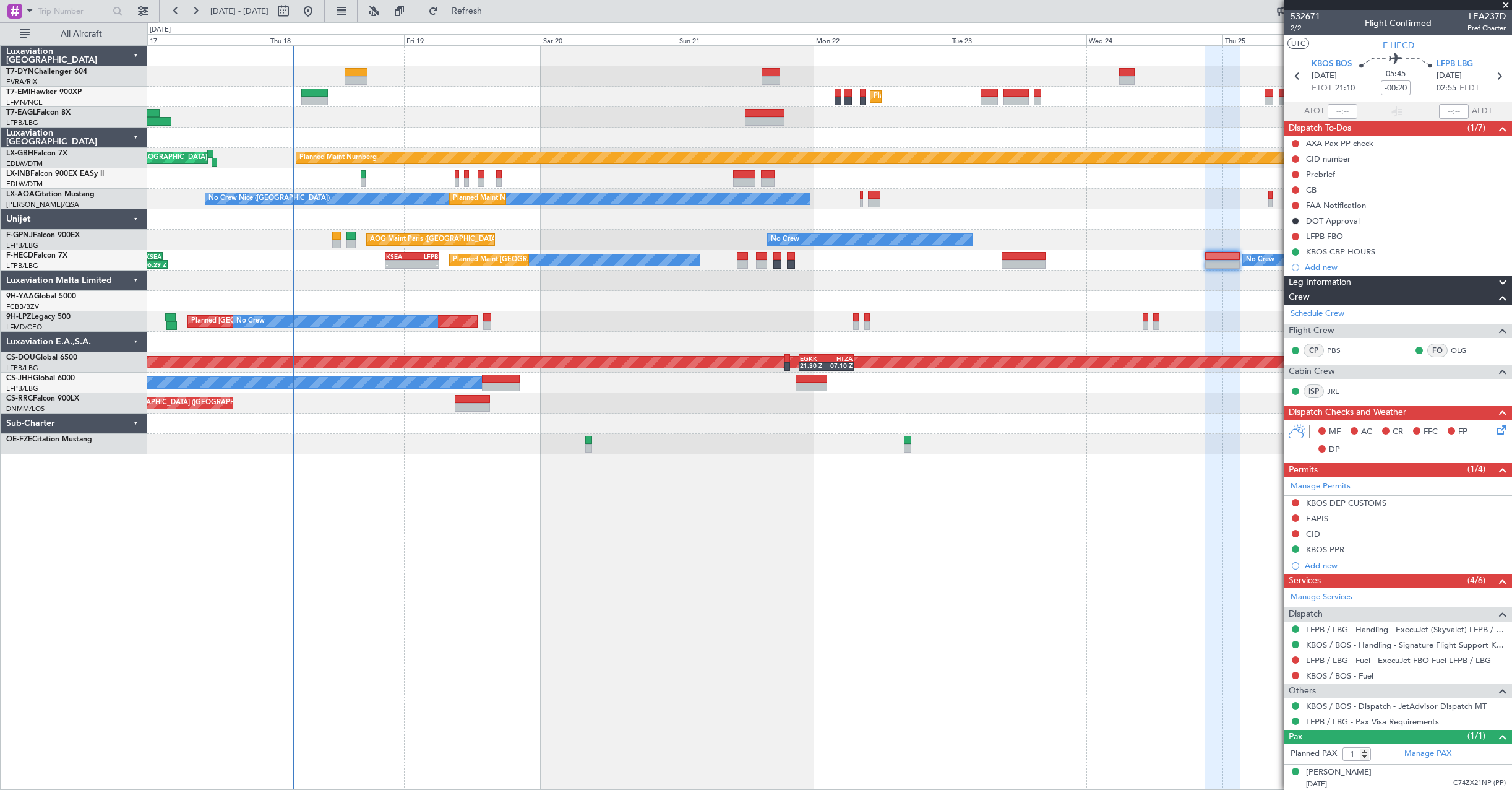
click at [686, 230] on div "No Crew AOG Maint [GEOGRAPHIC_DATA] ([GEOGRAPHIC_DATA]) No Crew" at bounding box center [829, 239] width 1364 height 20
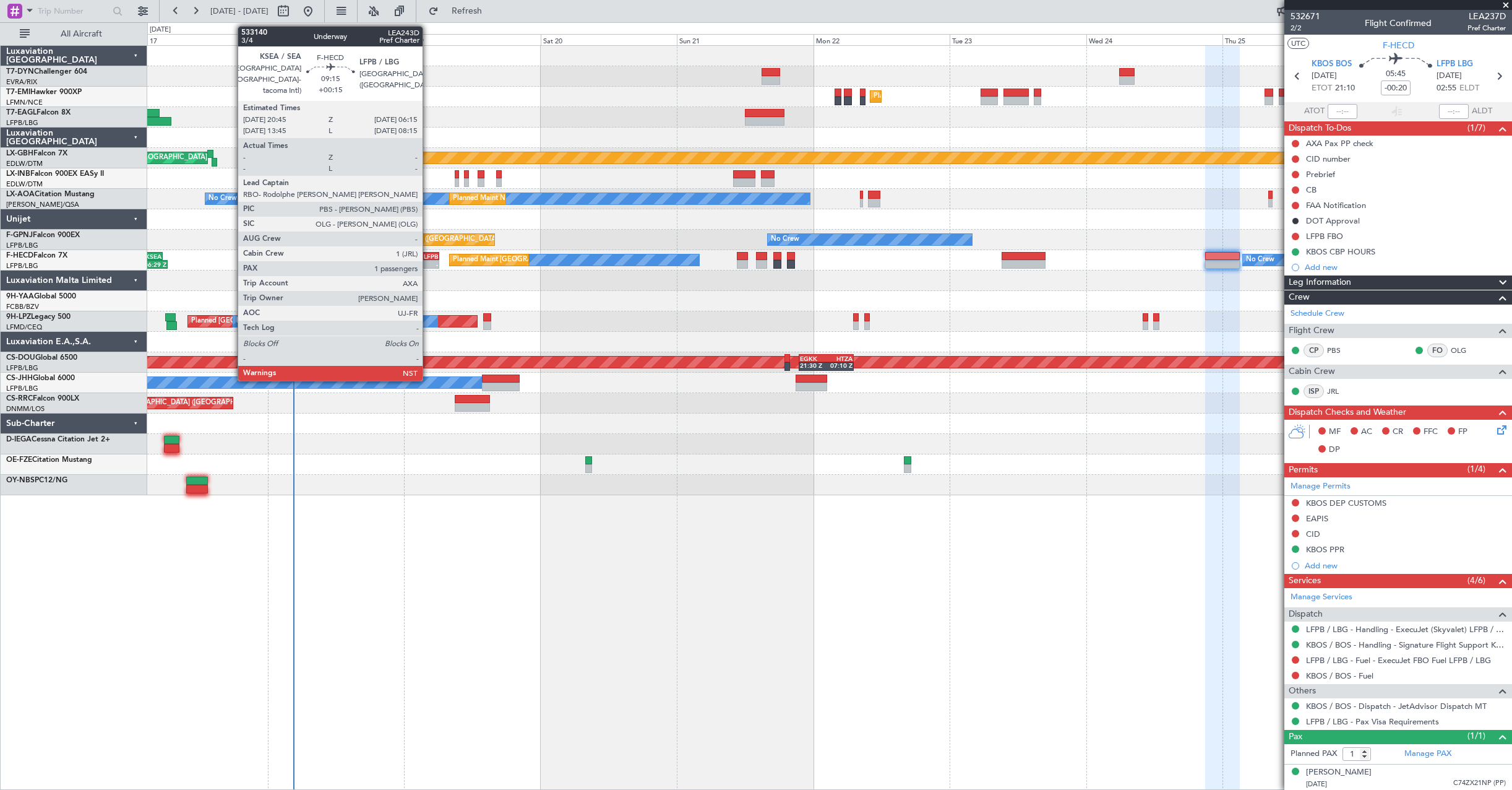
click at [428, 259] on div "- -" at bounding box center [412, 263] width 54 height 9
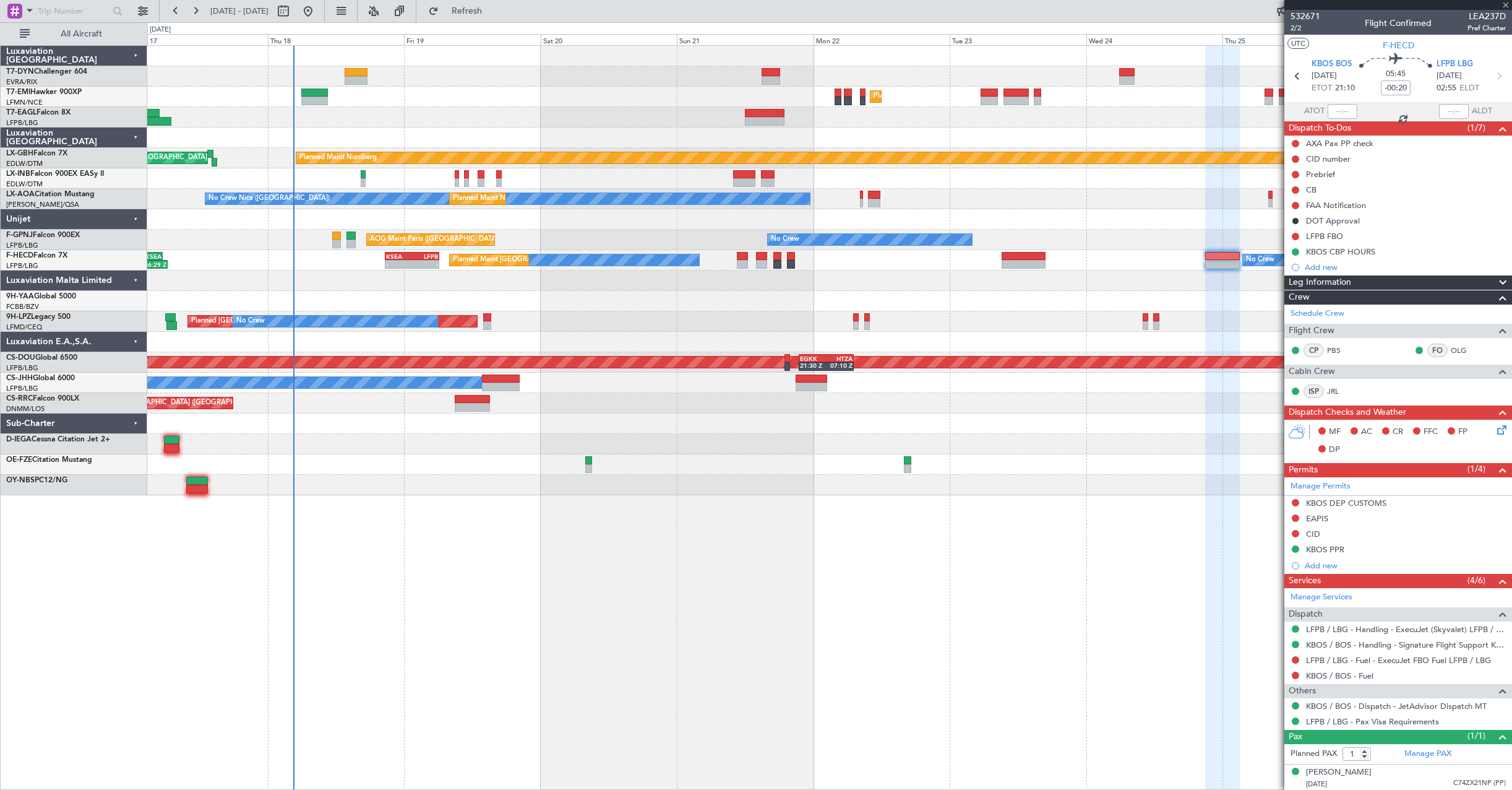
type input "+00:15"
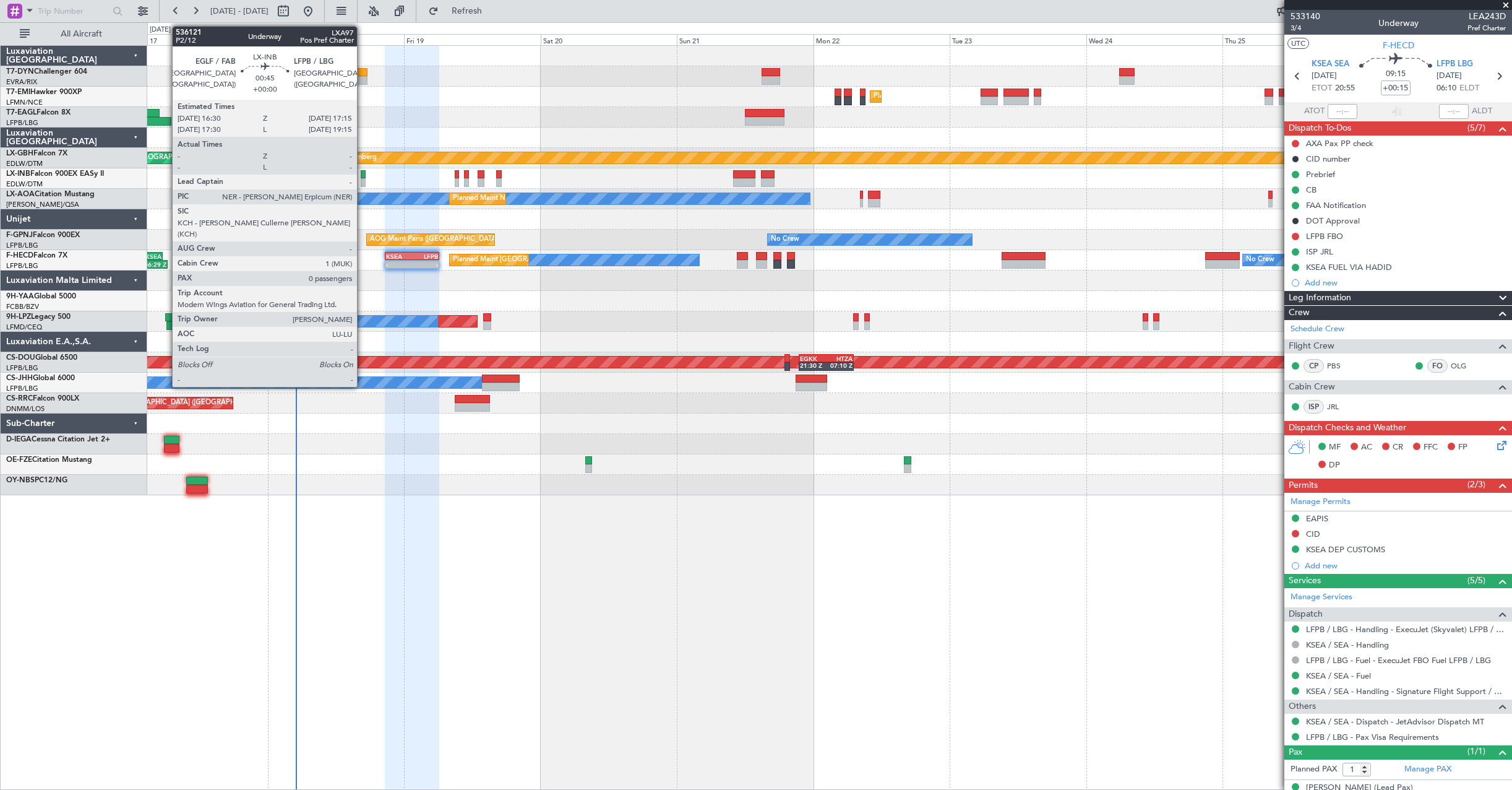
click at [363, 176] on div at bounding box center [363, 174] width 4 height 9
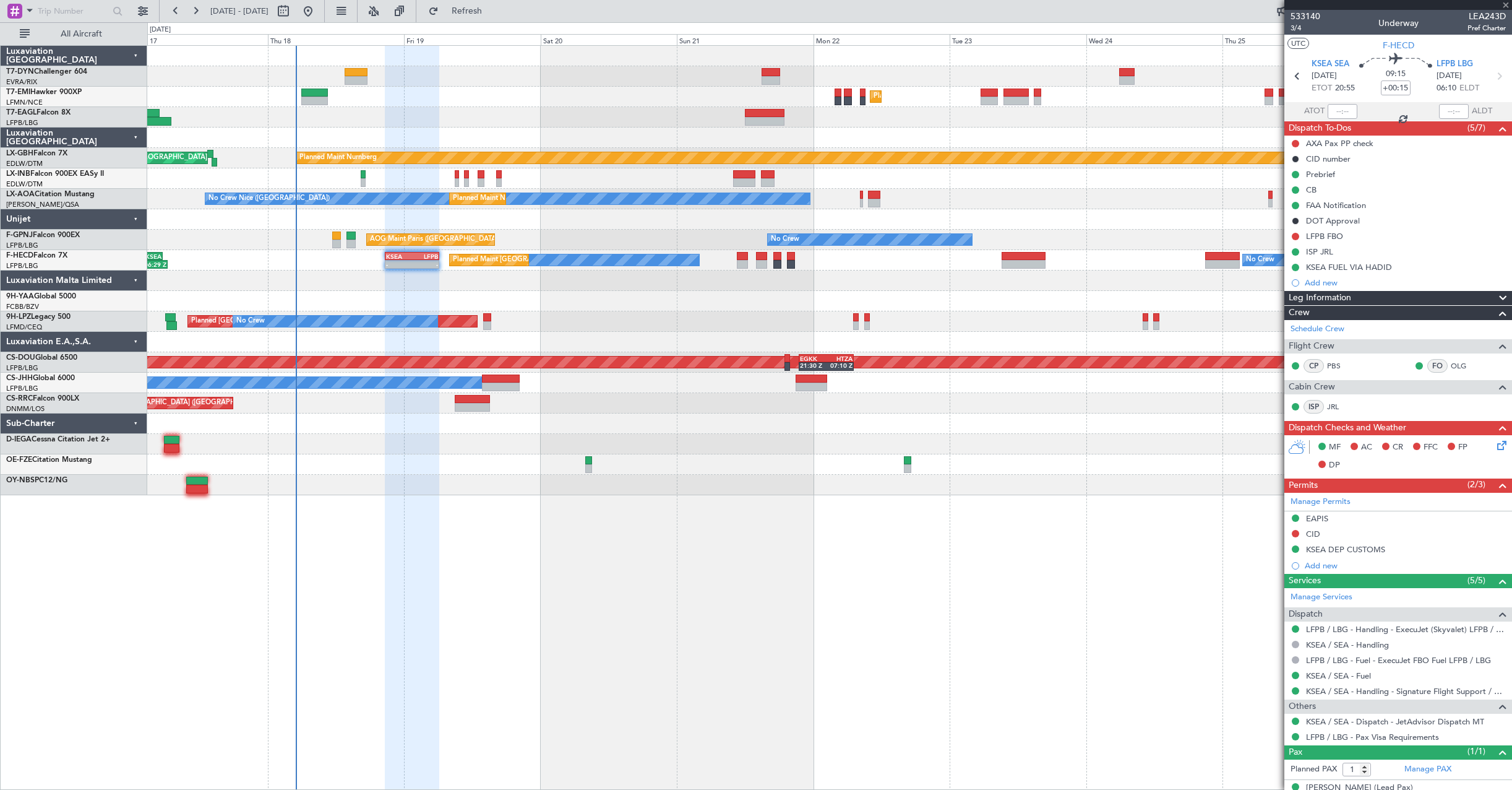
type input "0"
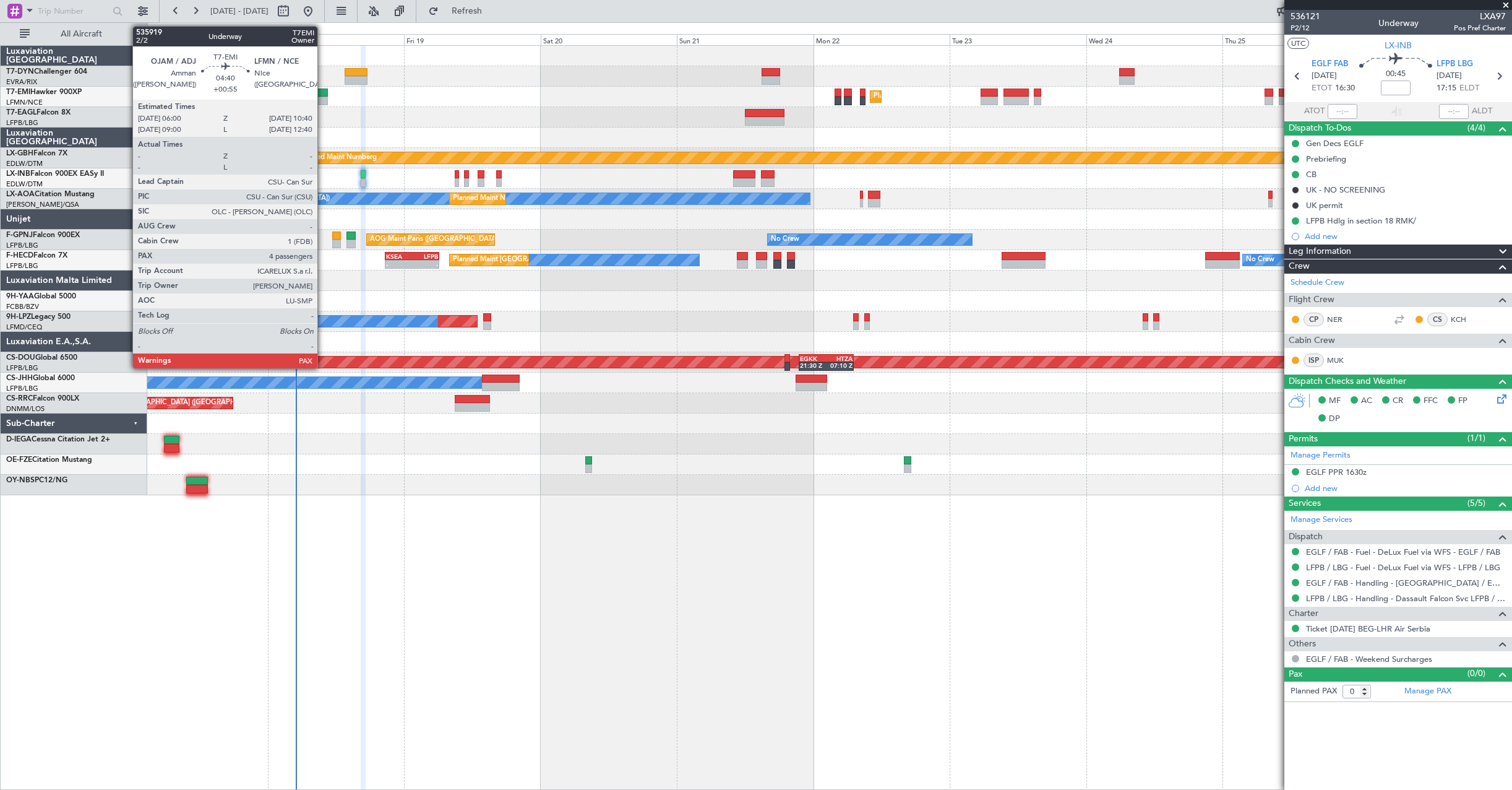
click at [323, 97] on div at bounding box center [314, 101] width 26 height 9
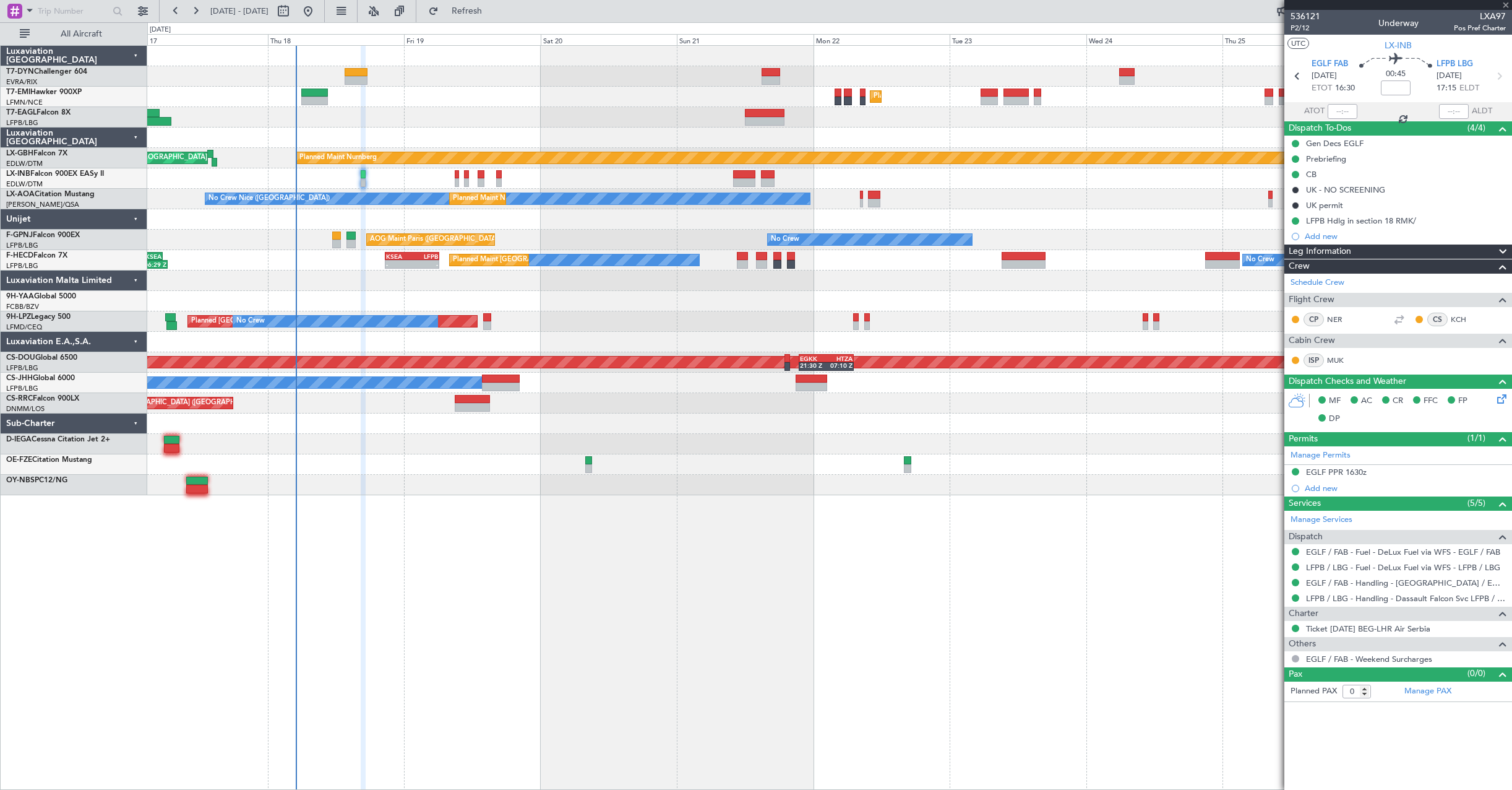
type input "+00:55"
type input "4"
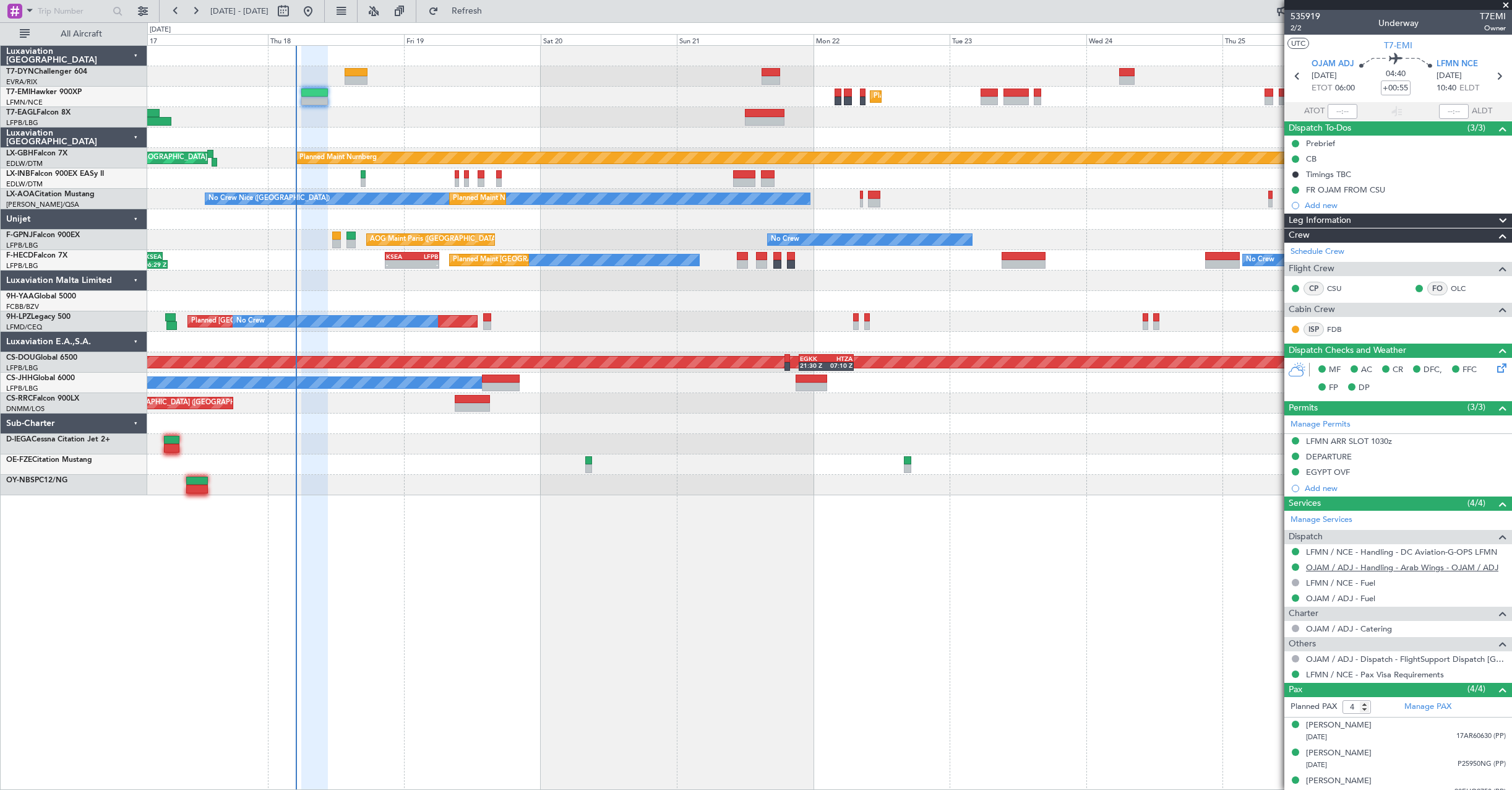
click at [1417, 567] on link "OJAM / ADJ - Handling - Arab Wings - OJAM / ADJ" at bounding box center [1402, 566] width 193 height 11
click at [1423, 565] on link "OJAM / ADJ - Handling - Arab Wings - OJAM / ADJ" at bounding box center [1402, 566] width 193 height 11
